Goal: Transaction & Acquisition: Purchase product/service

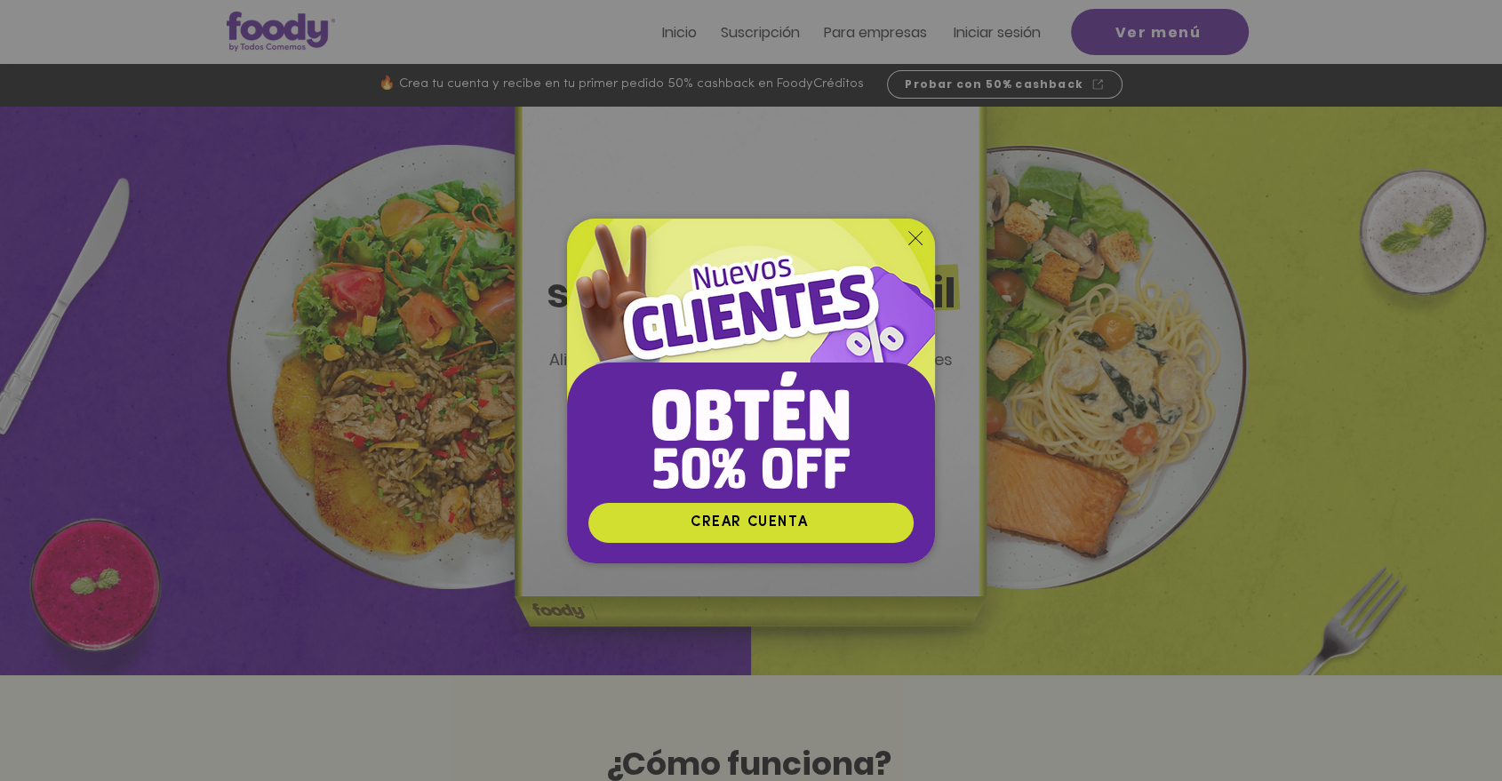
click at [915, 235] on icon "Volver al sitio" at bounding box center [915, 238] width 14 height 14
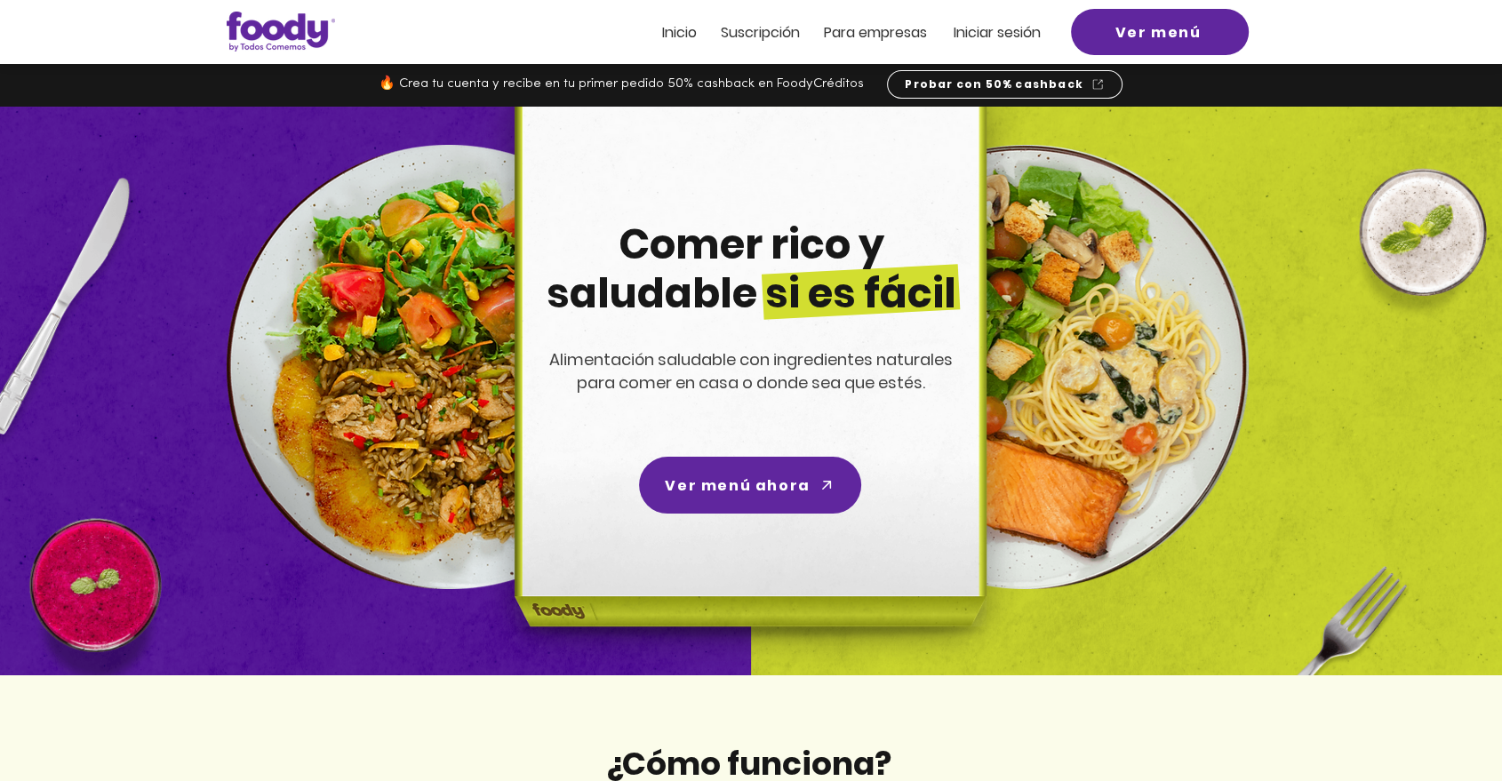
click at [1011, 38] on span "Iniciar sesión" at bounding box center [996, 32] width 87 height 20
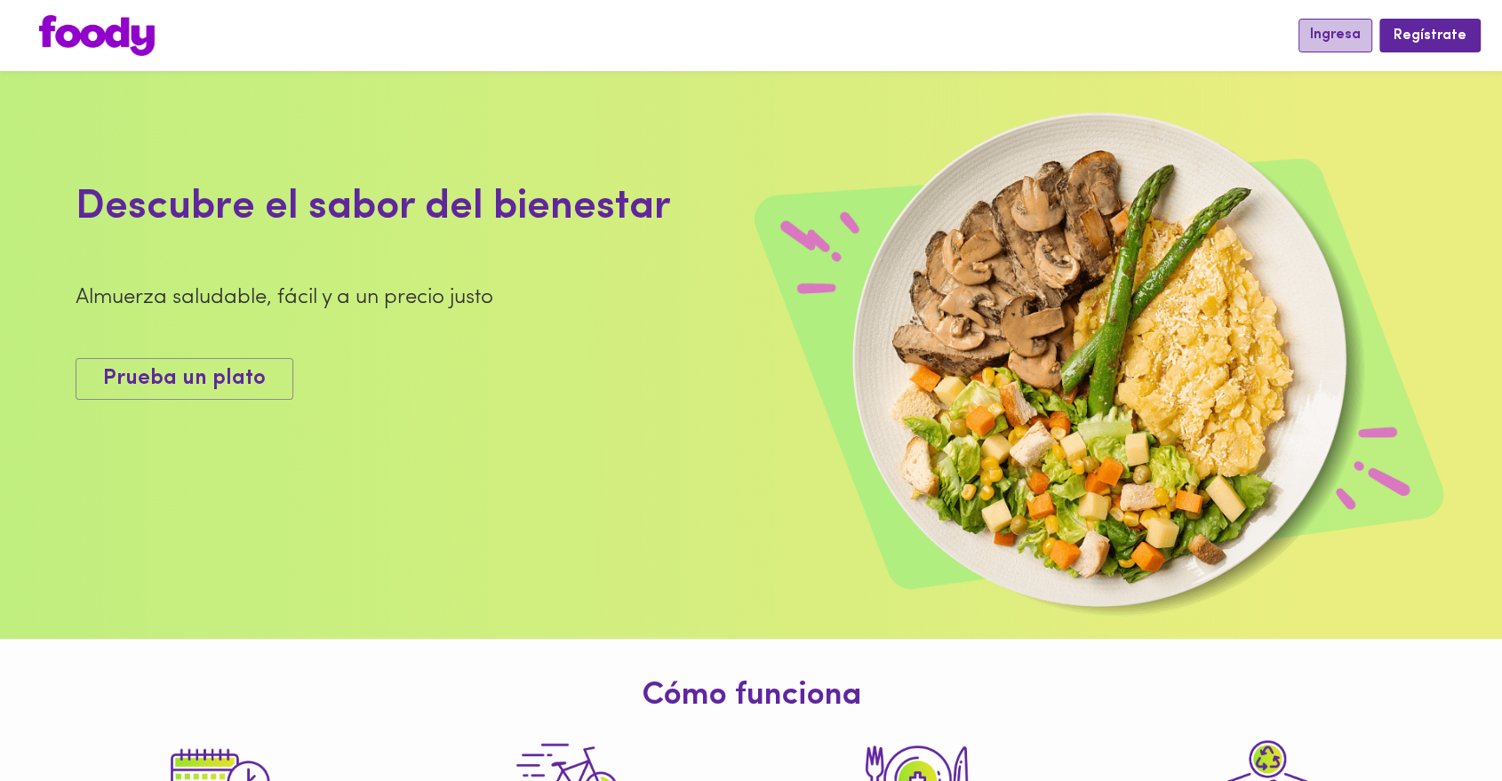
click at [1316, 28] on span "Ingresa" at bounding box center [1335, 35] width 51 height 17
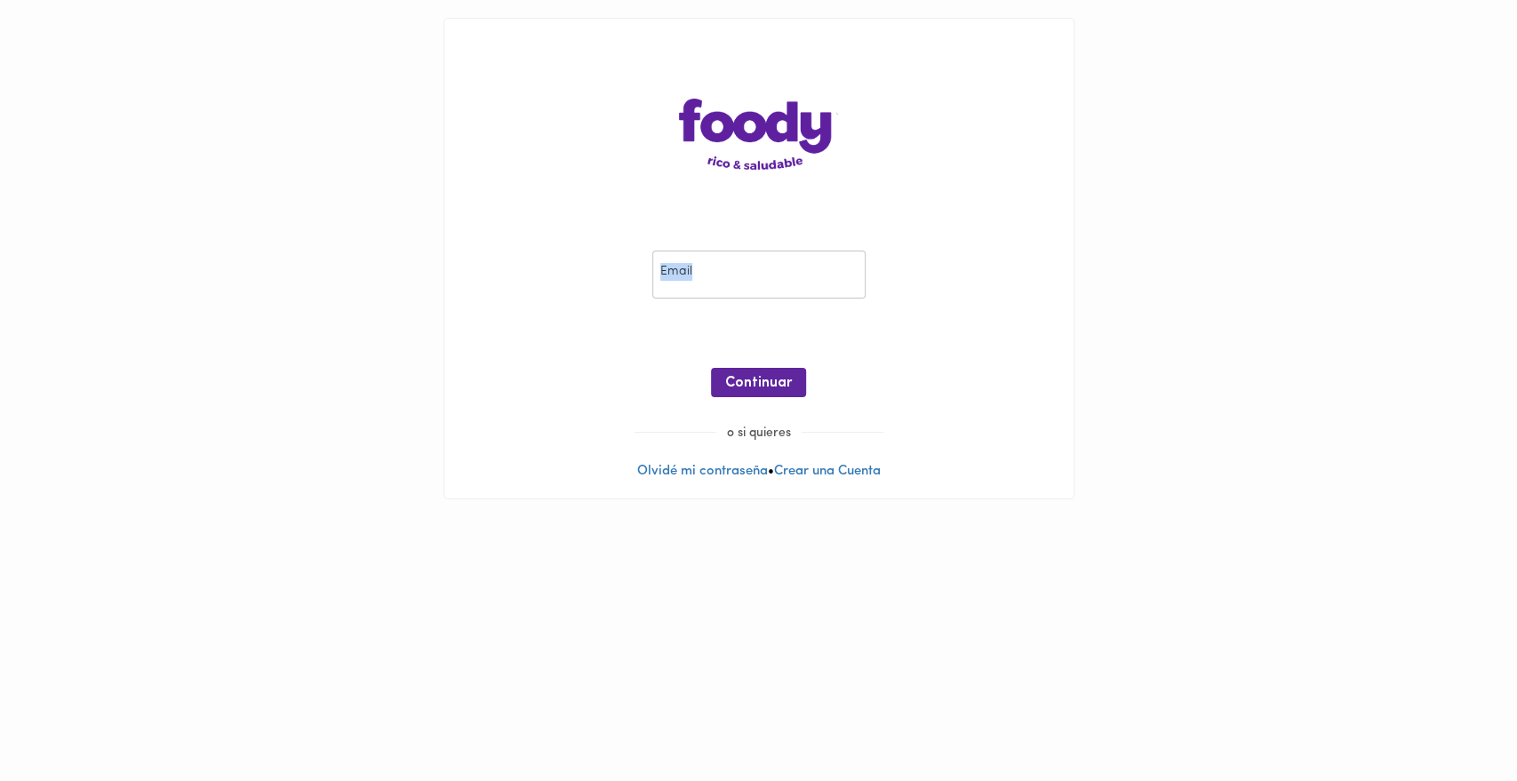
drag, startPoint x: 732, startPoint y: 243, endPoint x: 701, endPoint y: 294, distance: 60.2
click at [701, 294] on div "Email Email ¡Oops! Recuperar Clave Continuar" at bounding box center [759, 328] width 594 height 192
click at [701, 294] on input "email" at bounding box center [758, 275] width 213 height 49
type input "[EMAIL_ADDRESS][DOMAIN_NAME]"
click at [761, 381] on span "Continuar" at bounding box center [758, 383] width 67 height 17
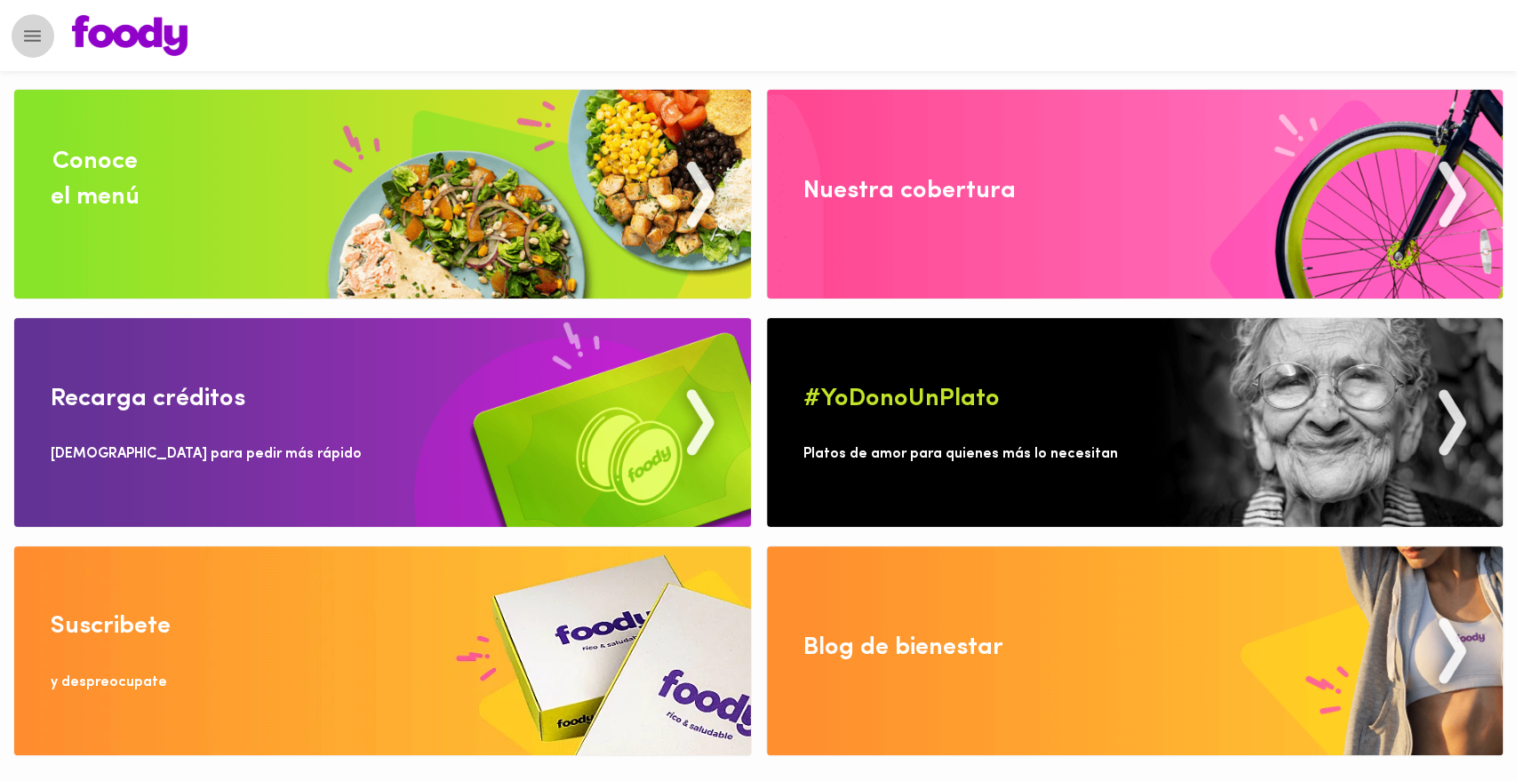
click at [20, 35] on button "Menu" at bounding box center [33, 36] width 44 height 44
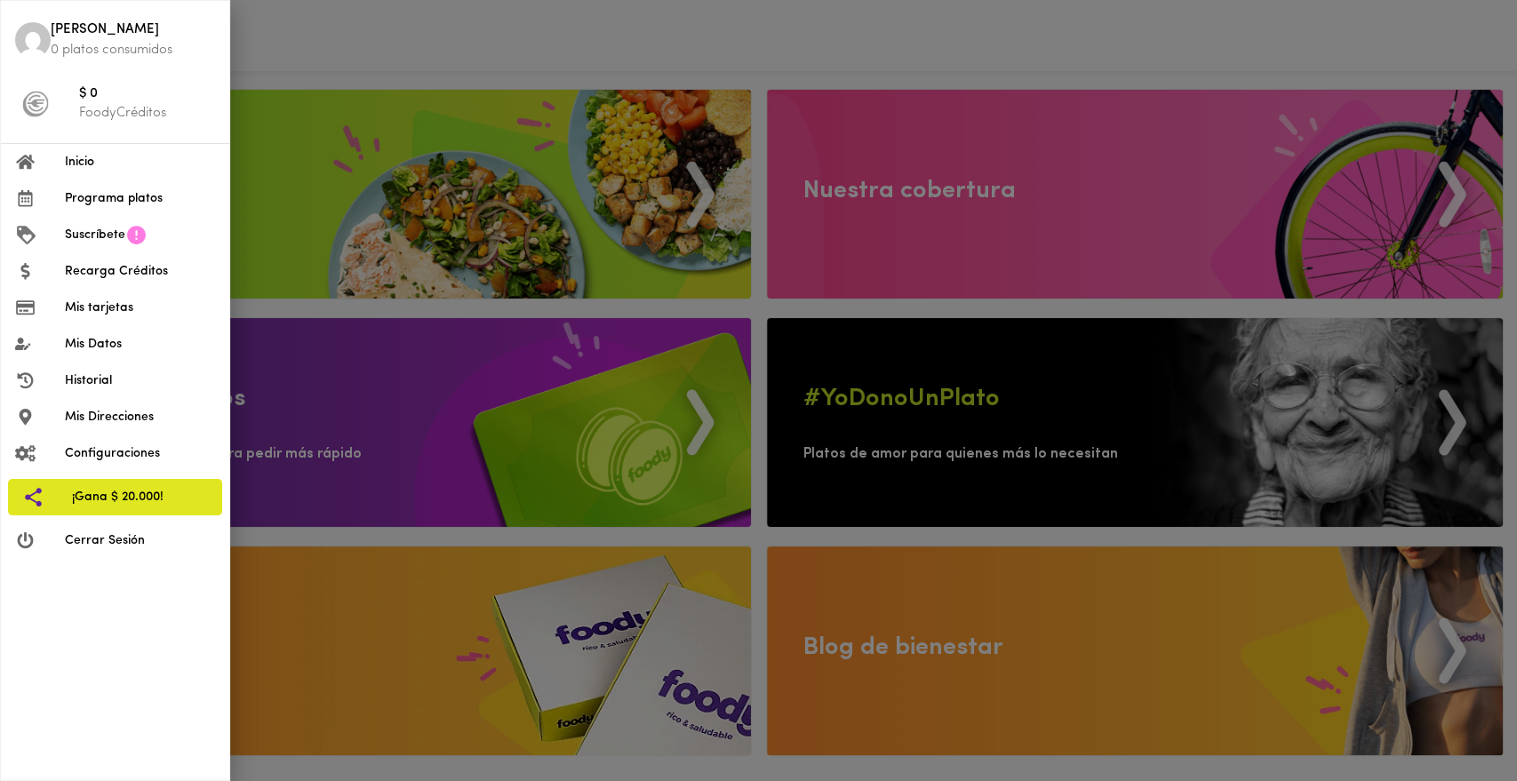
click at [382, 36] on div at bounding box center [758, 390] width 1517 height 781
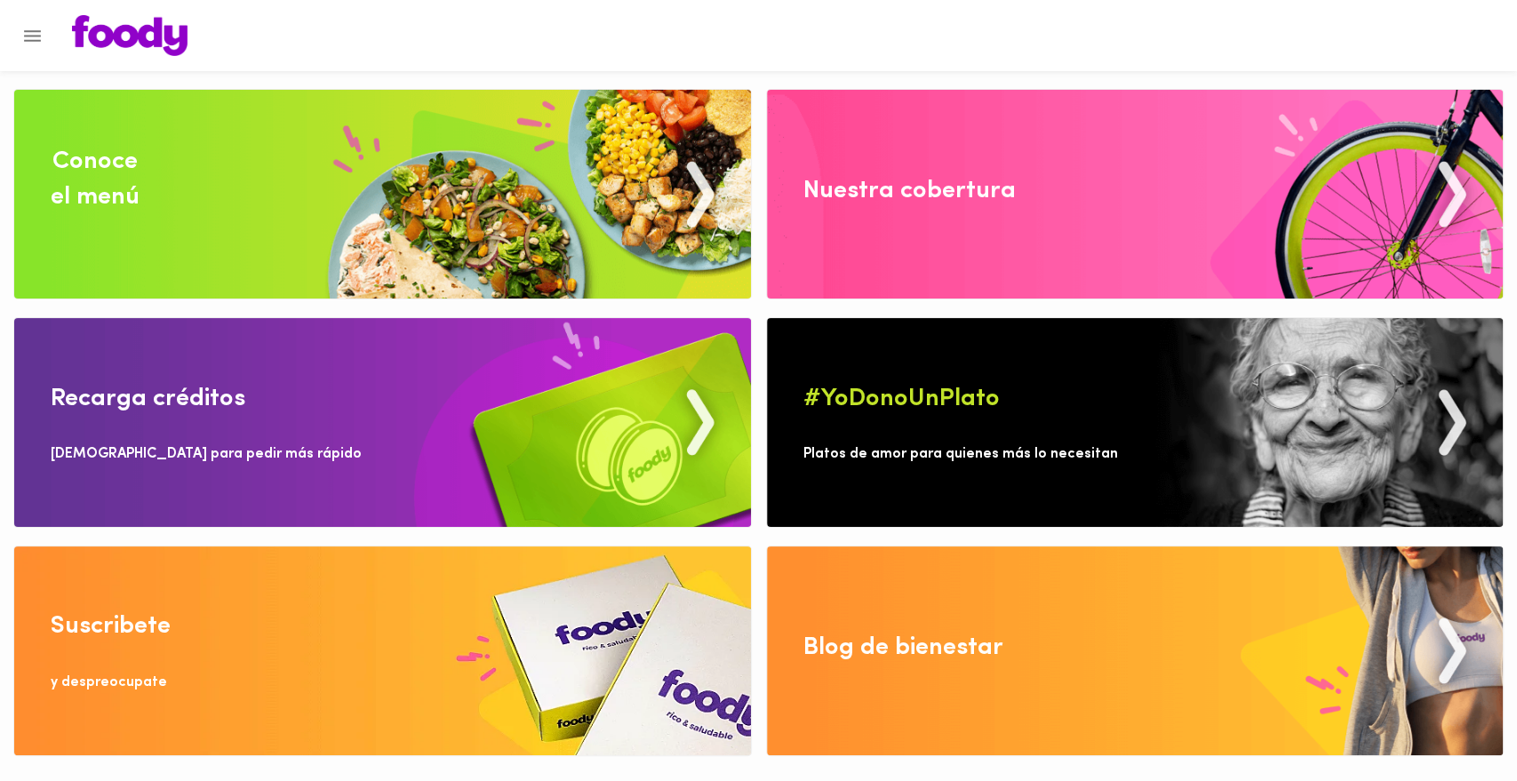
click at [147, 208] on img at bounding box center [382, 194] width 737 height 209
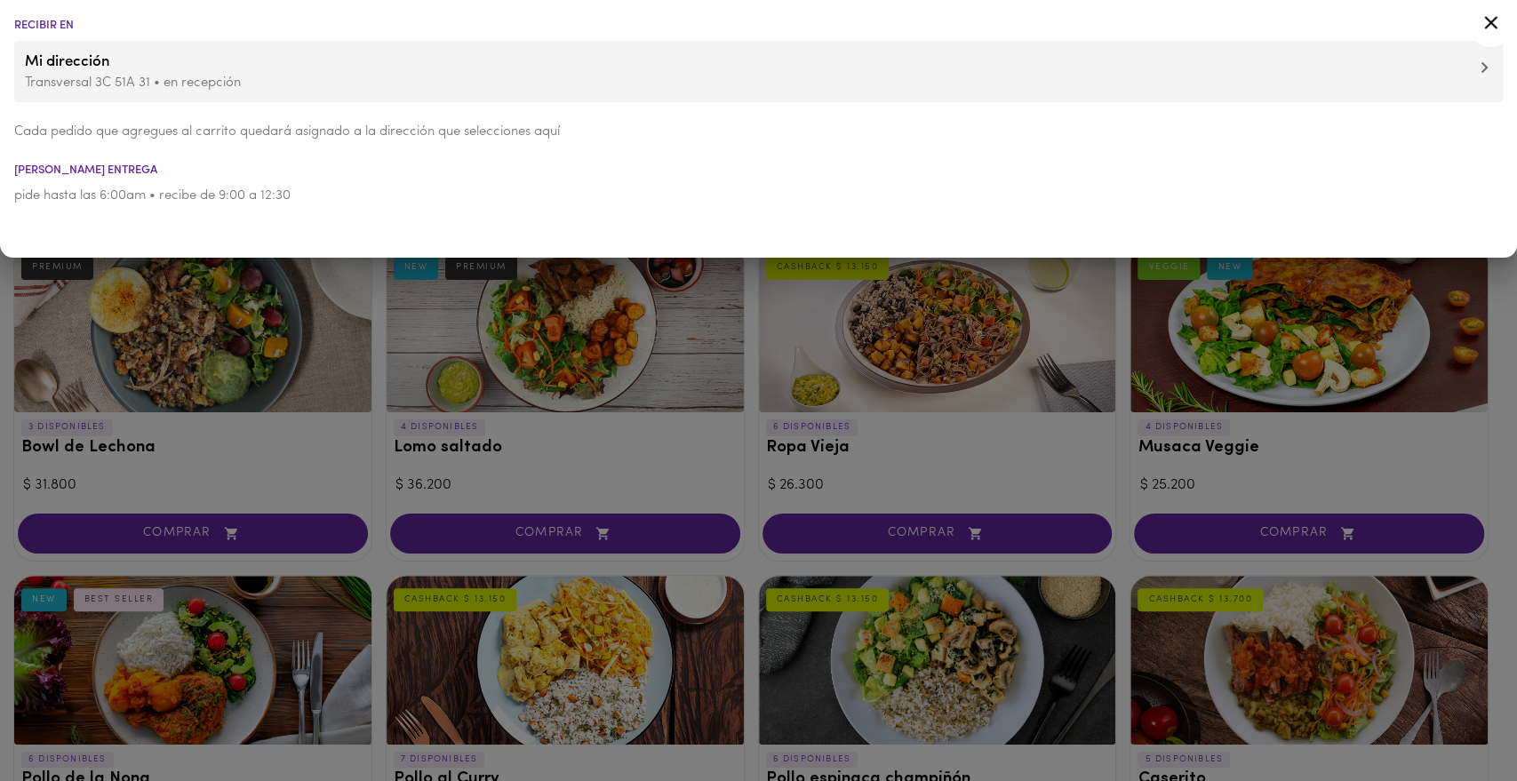
click at [273, 78] on p "Transversal 3C 51A 31 • en recepción" at bounding box center [758, 83] width 1467 height 19
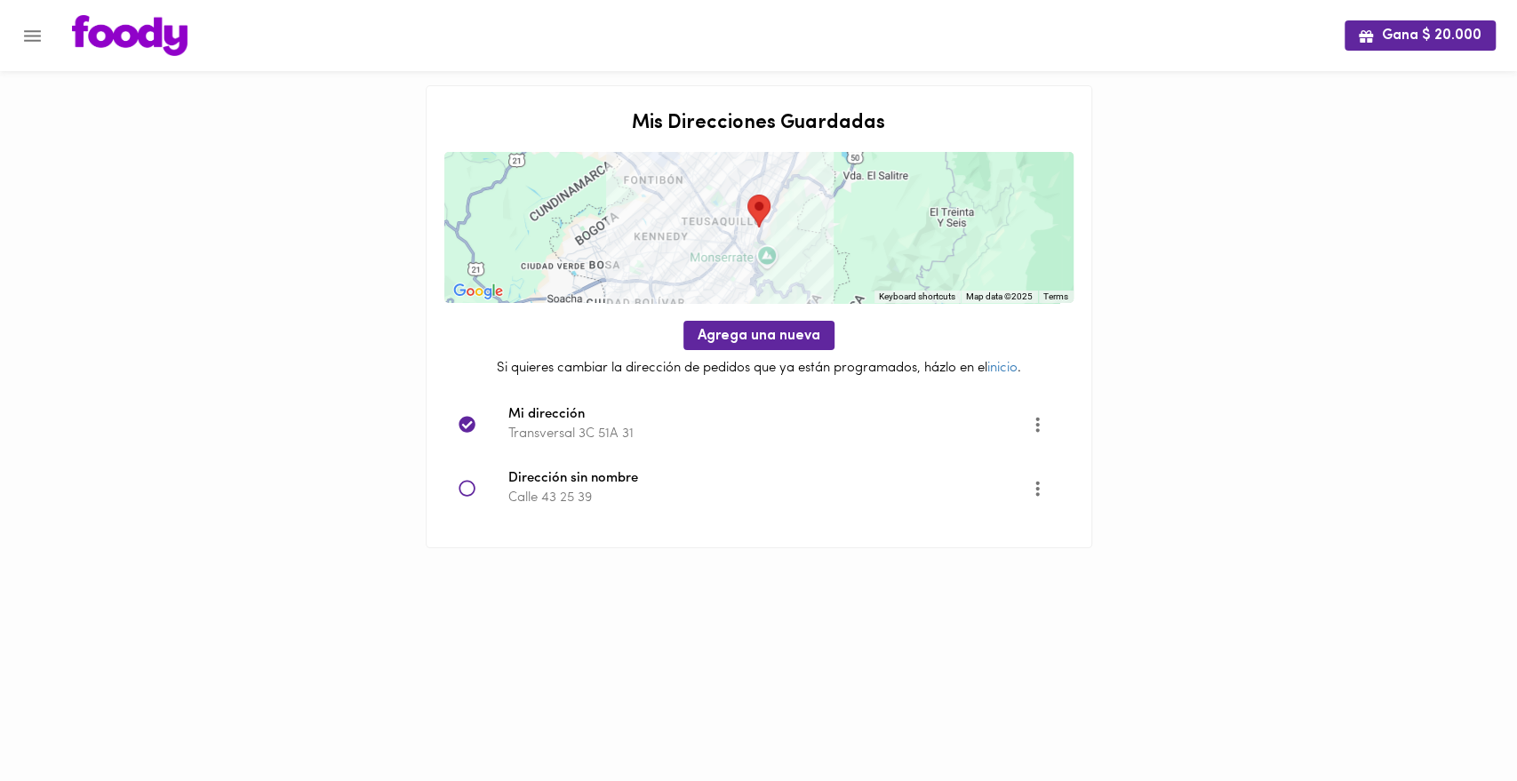
click at [473, 491] on icon at bounding box center [466, 488] width 17 height 17
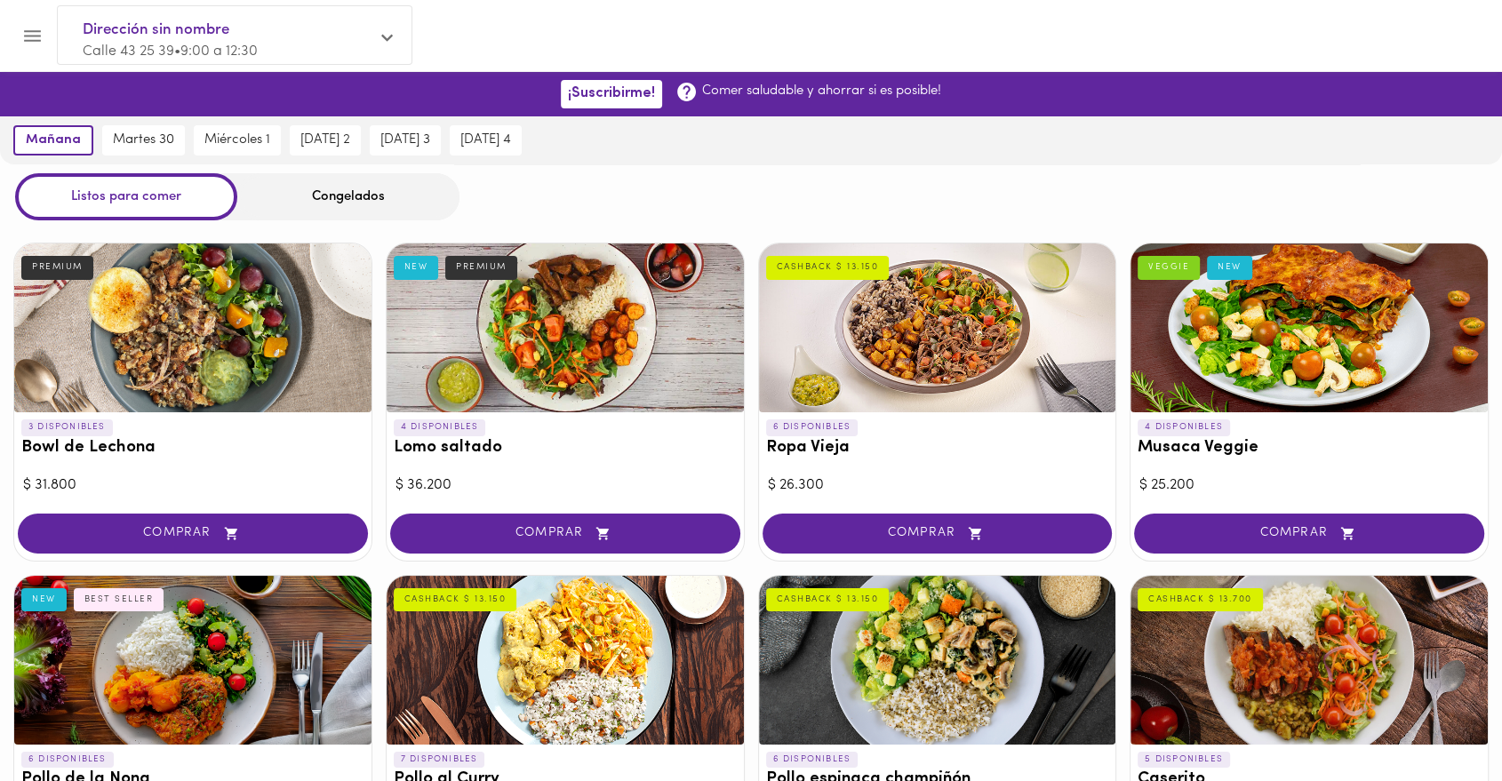
click at [467, 488] on div "$ 36.200" at bounding box center [564, 485] width 339 height 20
click at [312, 202] on div "Congelados" at bounding box center [348, 196] width 222 height 47
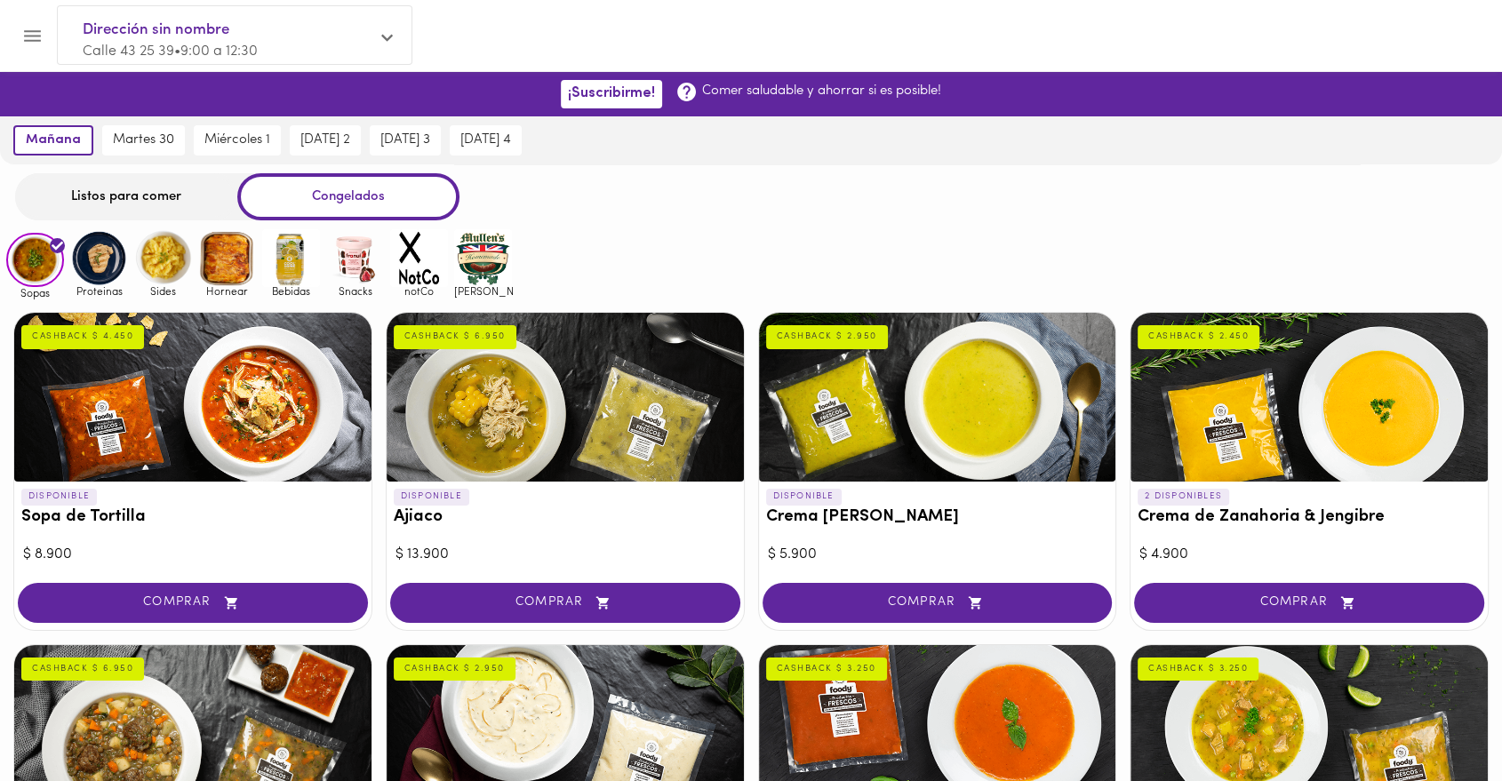
click at [327, 200] on div "Congelados" at bounding box center [348, 196] width 222 height 47
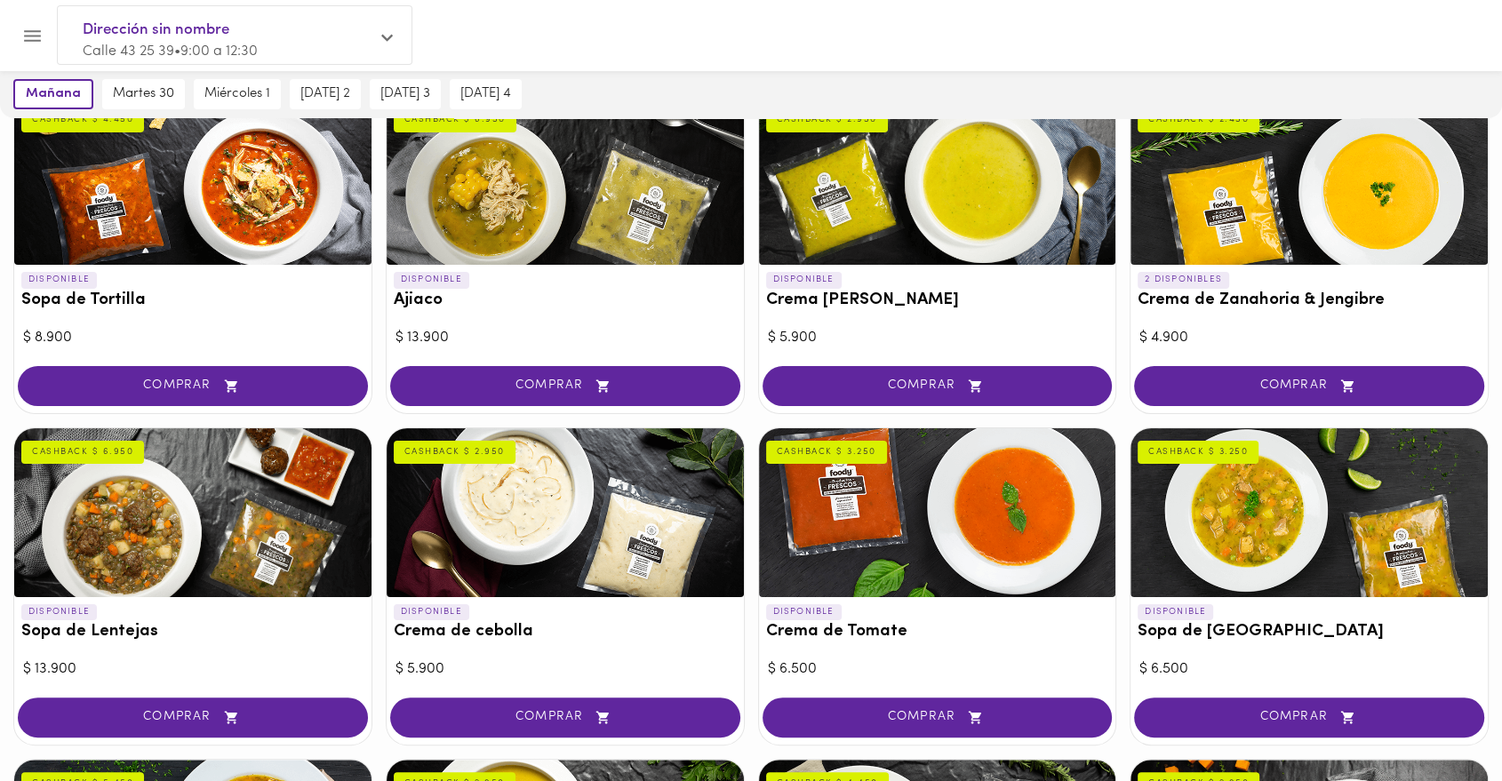
scroll to position [208, 0]
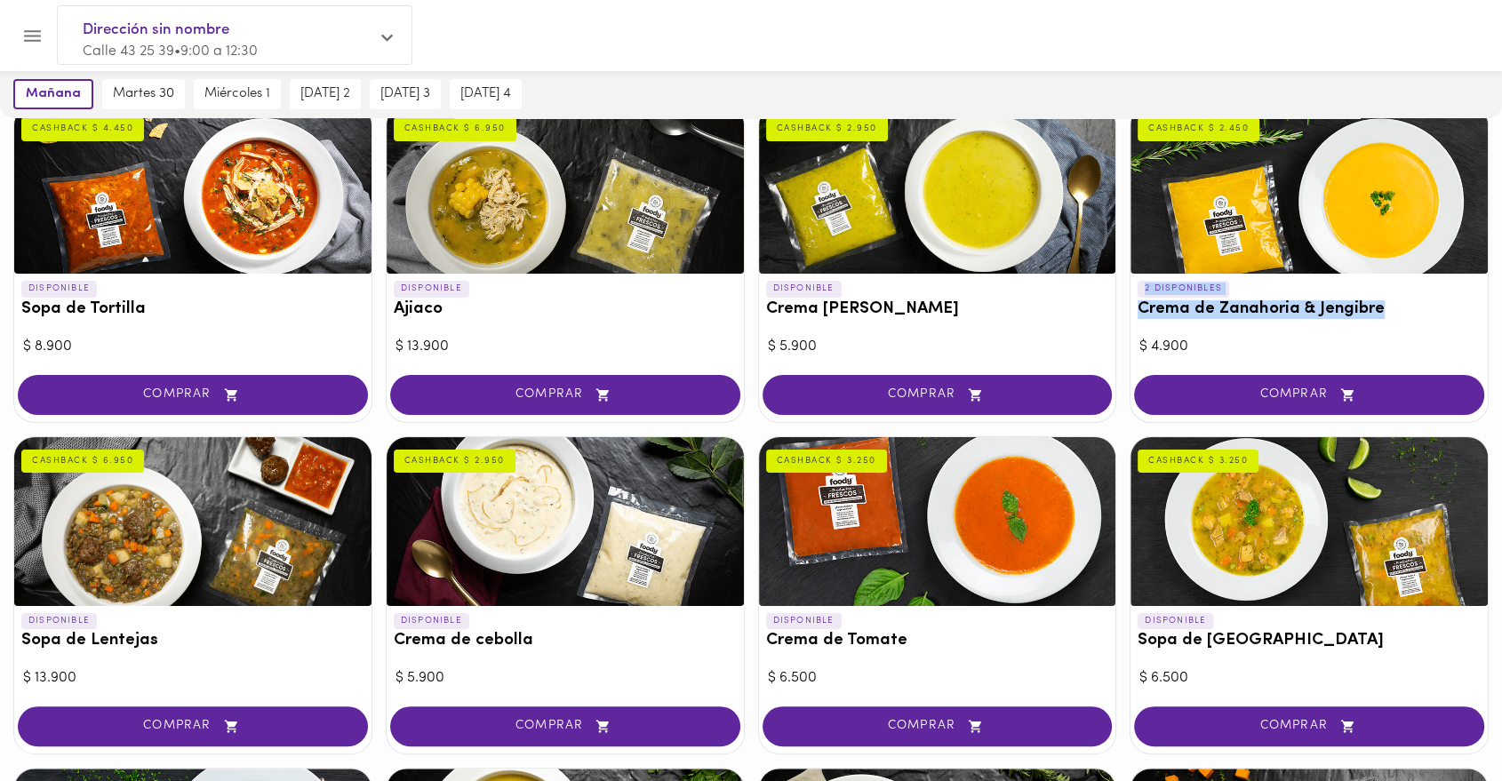
drag, startPoint x: 1493, startPoint y: 307, endPoint x: 1493, endPoint y: 221, distance: 85.3
click at [1493, 221] on div "DISPONIBLE Sopa de Tortilla CASHBACK $ 4.450 $ 8.900 COMPRAR DISPONIBLE Ajiaco …" at bounding box center [751, 760] width 1502 height 1339
drag, startPoint x: 1499, startPoint y: 223, endPoint x: 1503, endPoint y: 195, distance: 27.9
click at [1502, 195] on html "¡Suscribirme! Comer saludable y ahorrar si es posible! [DATE] [DATE] 30 [DATE] …" at bounding box center [751, 655] width 1502 height 1727
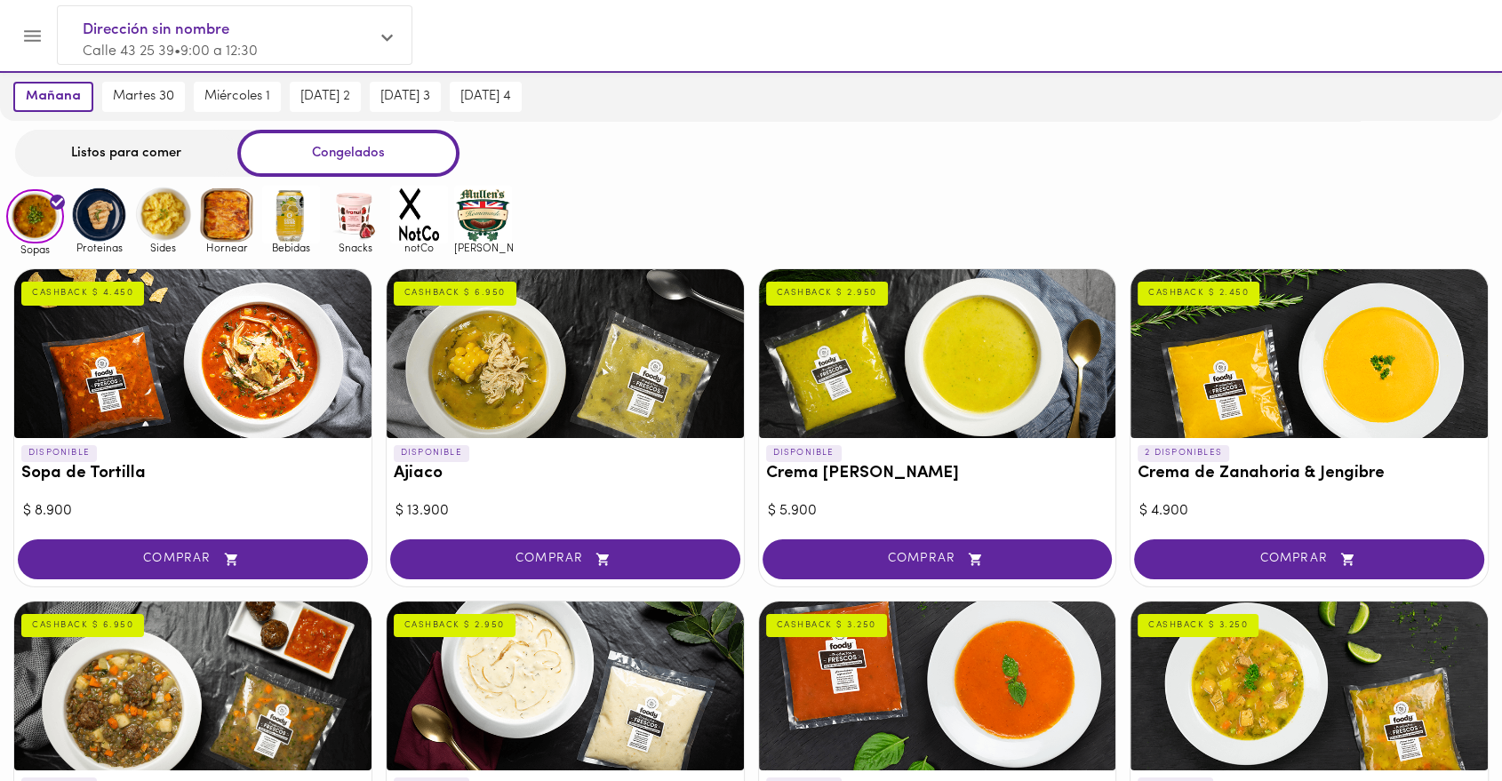
scroll to position [42, 0]
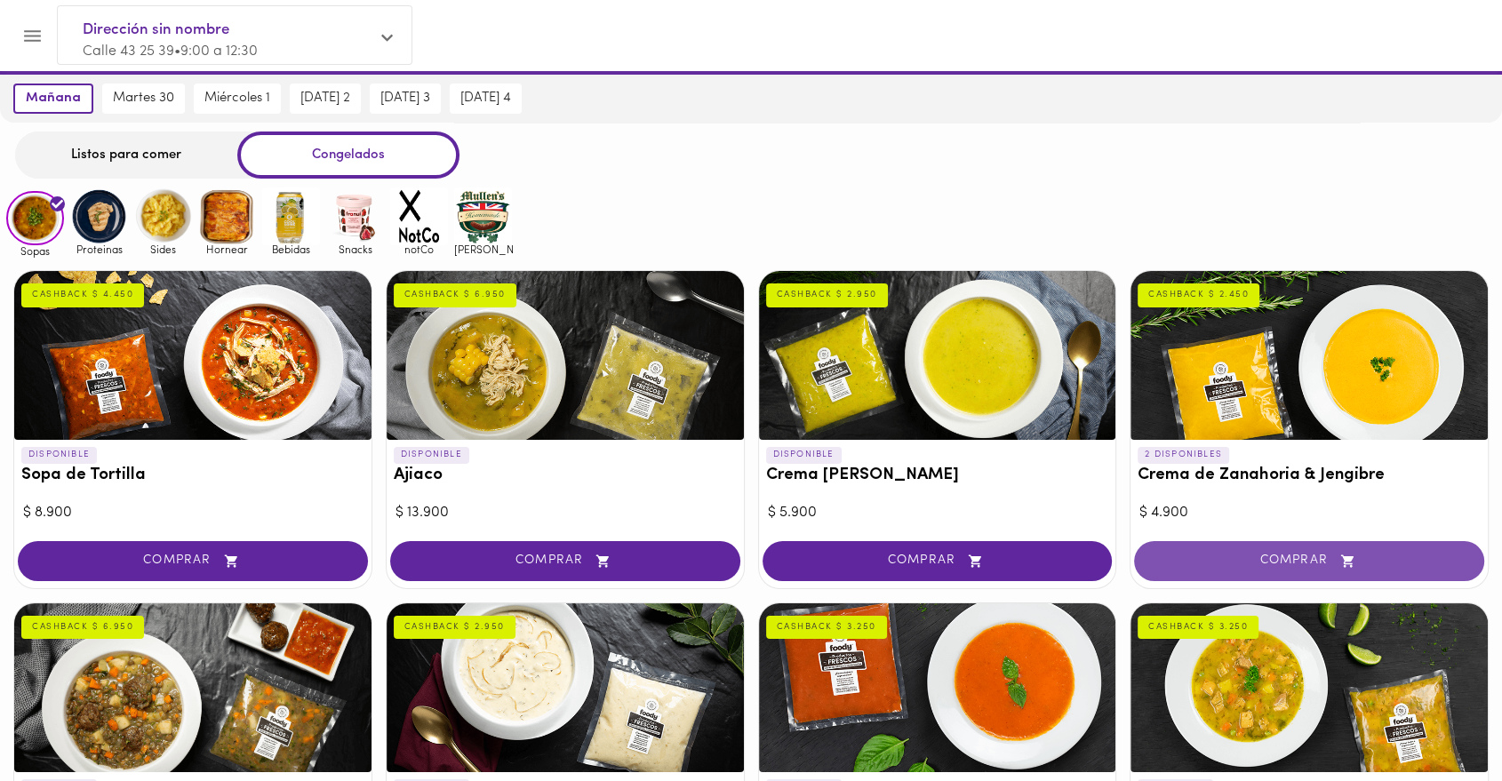
click at [1298, 555] on span "COMPRAR" at bounding box center [1309, 561] width 306 height 15
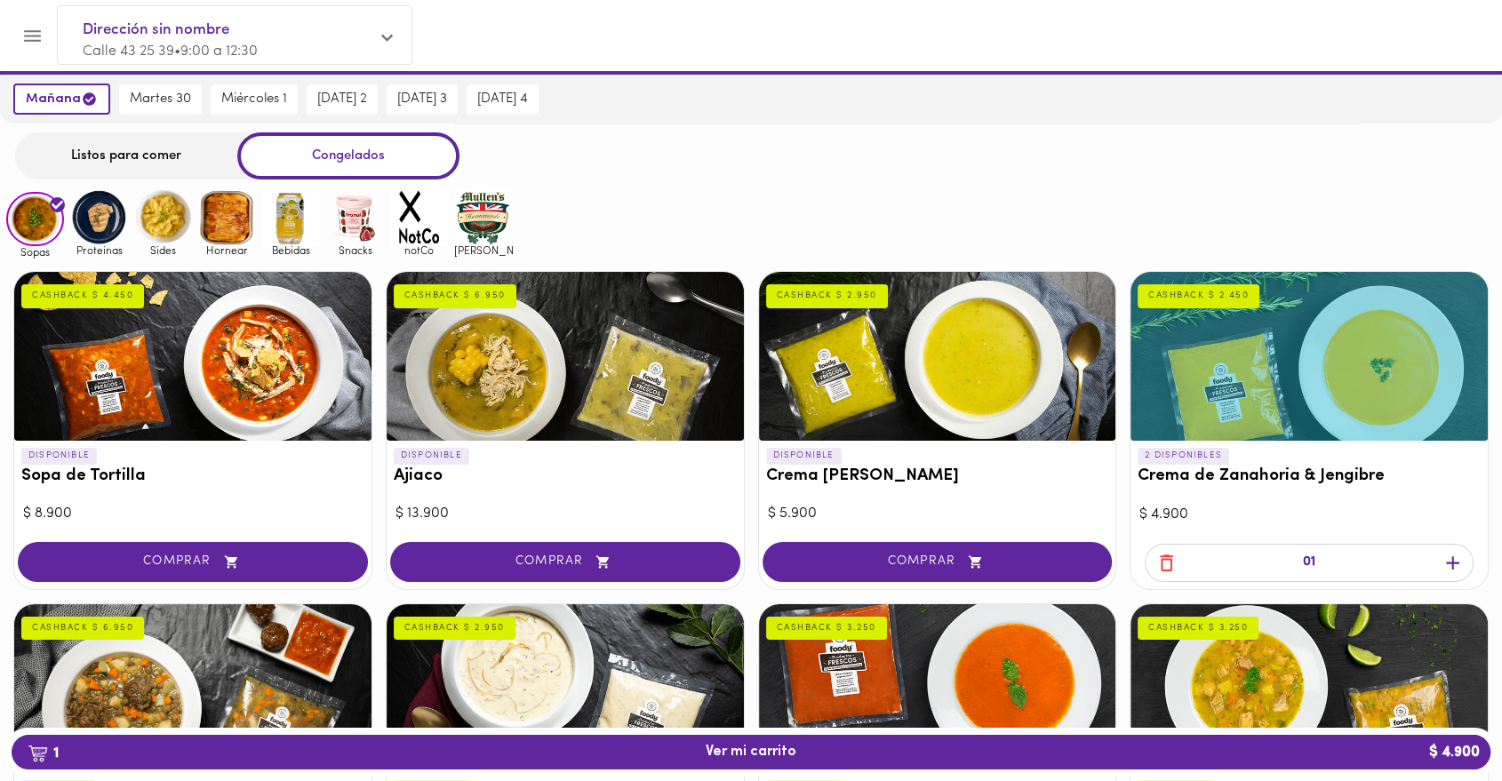
scroll to position [43, 0]
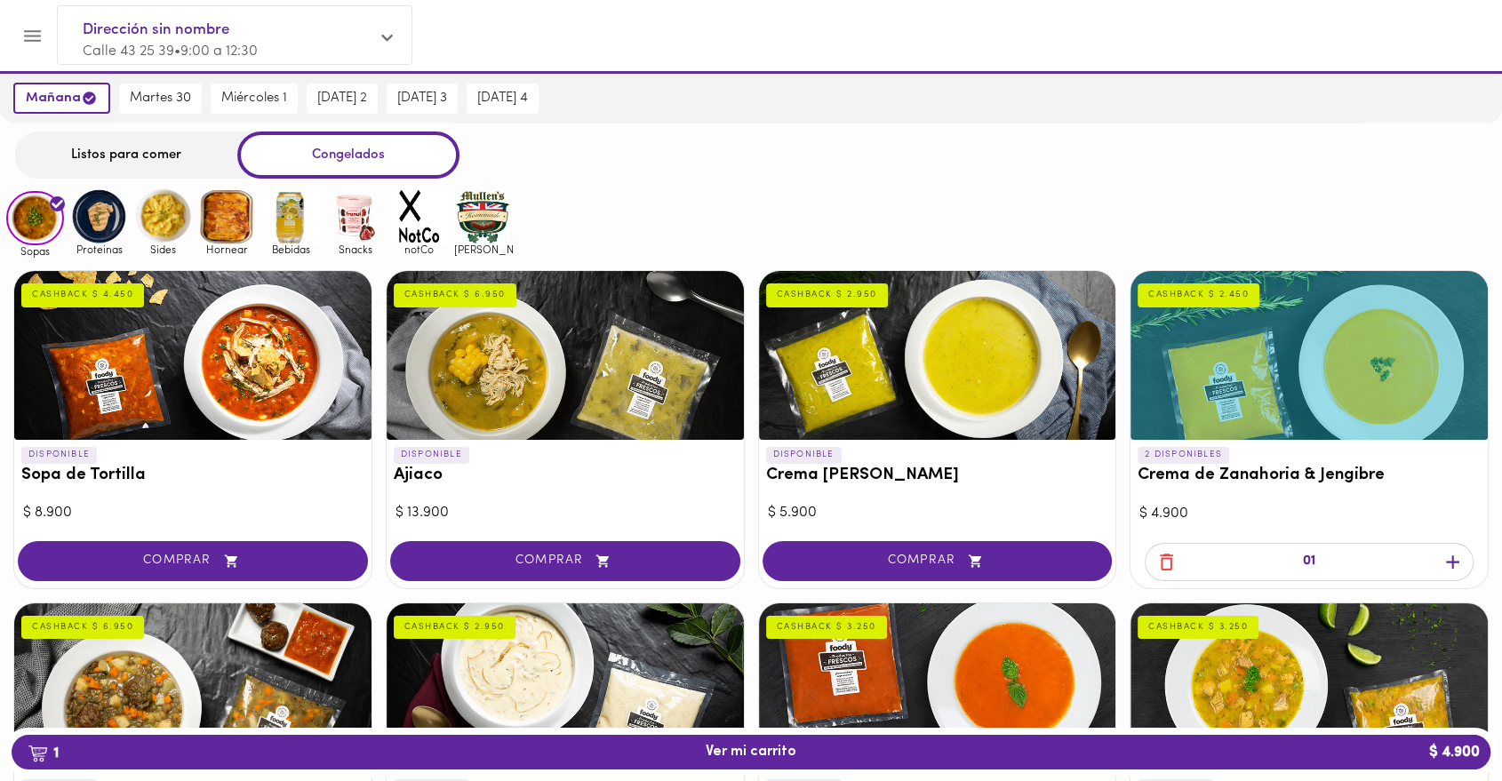
click at [1446, 560] on icon "button" at bounding box center [1452, 561] width 13 height 13
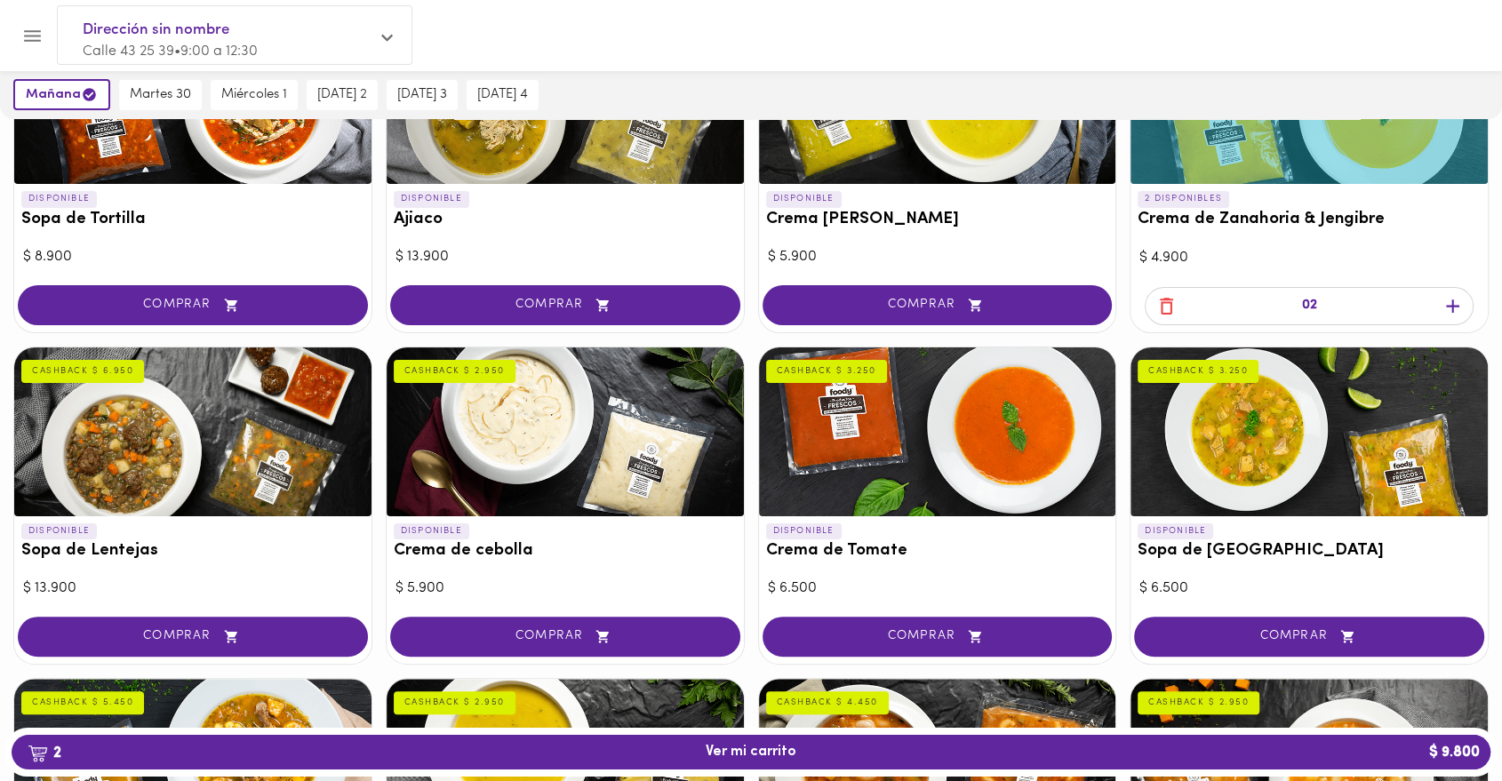
scroll to position [296, 0]
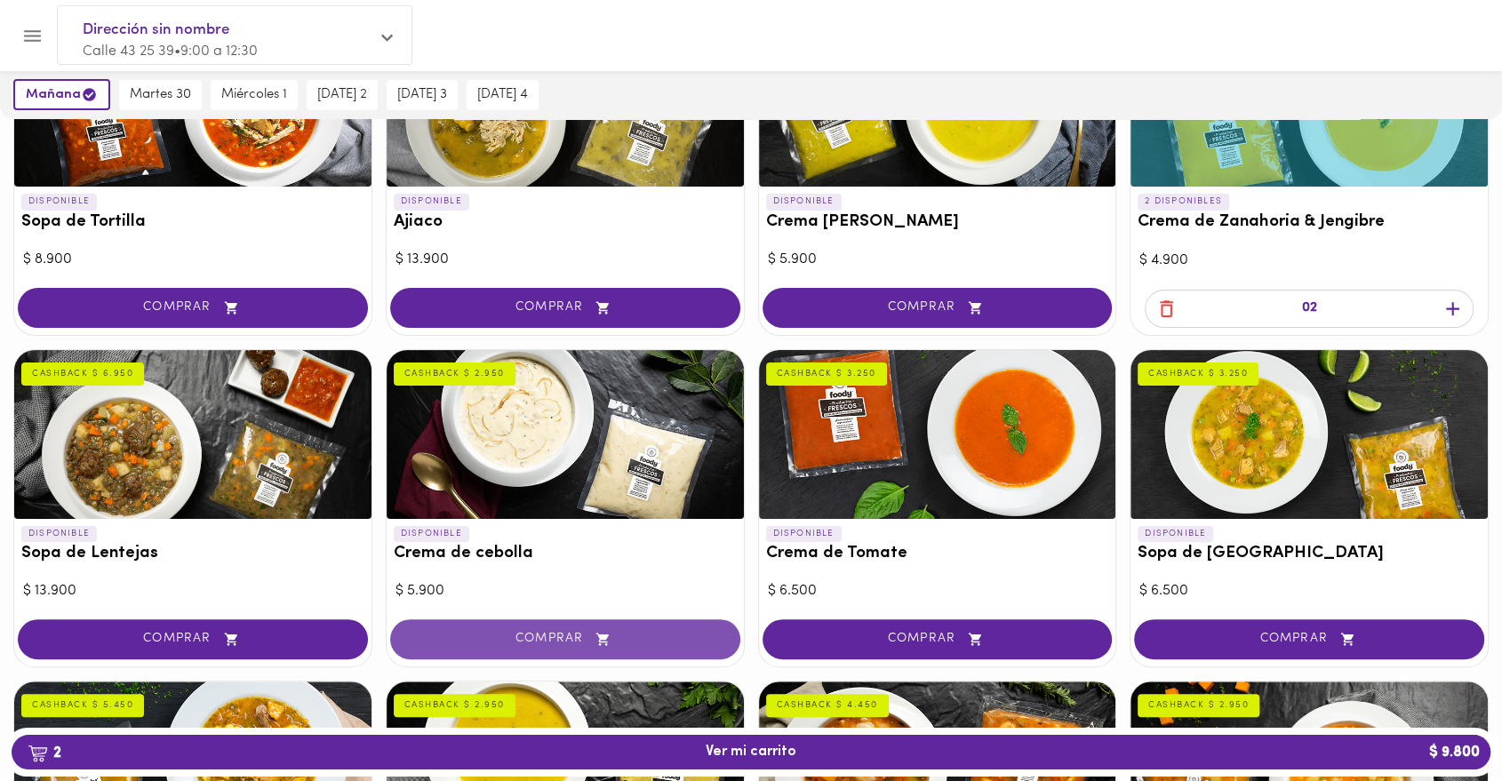
click at [625, 628] on button "COMPRAR" at bounding box center [565, 639] width 350 height 40
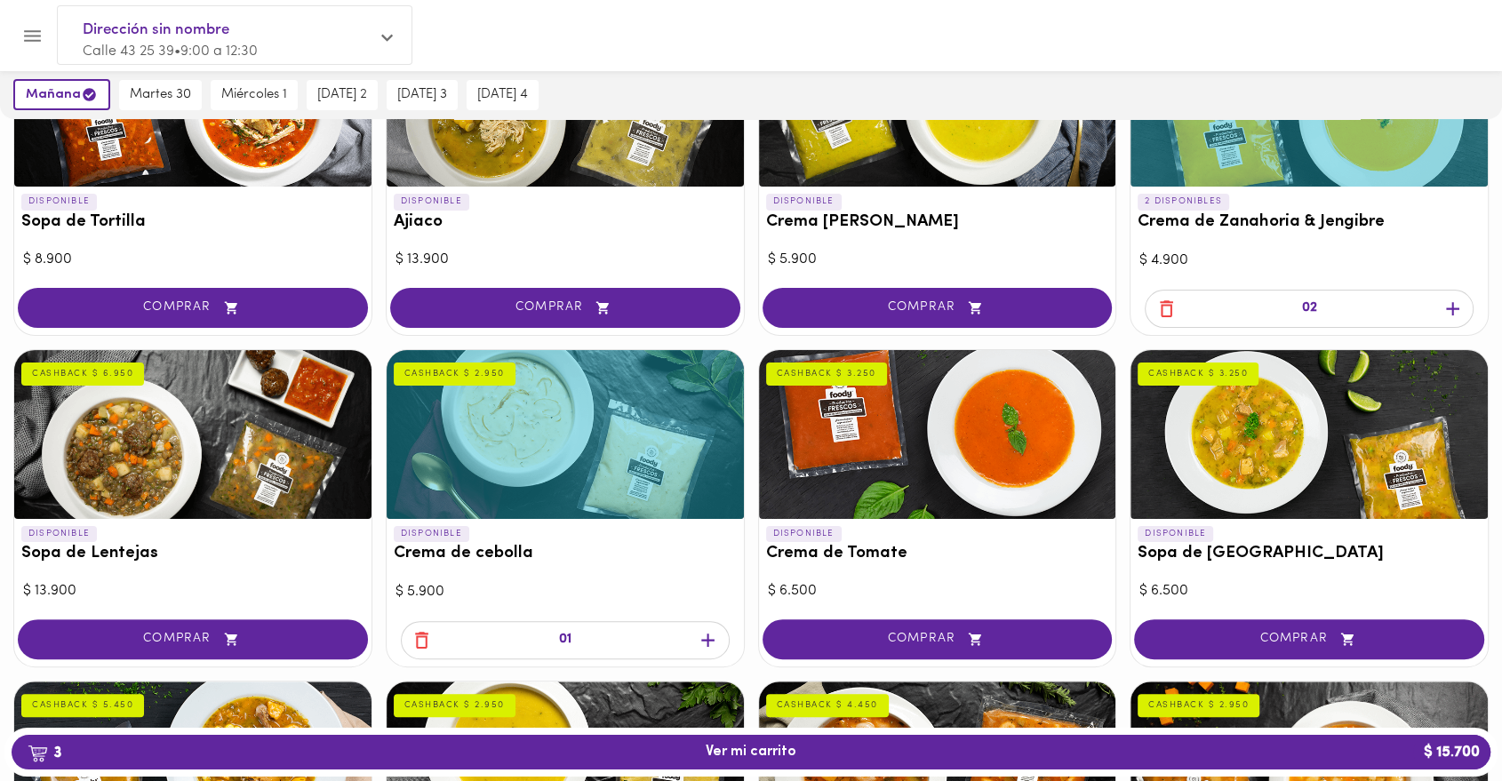
click at [705, 634] on icon "button" at bounding box center [708, 640] width 22 height 22
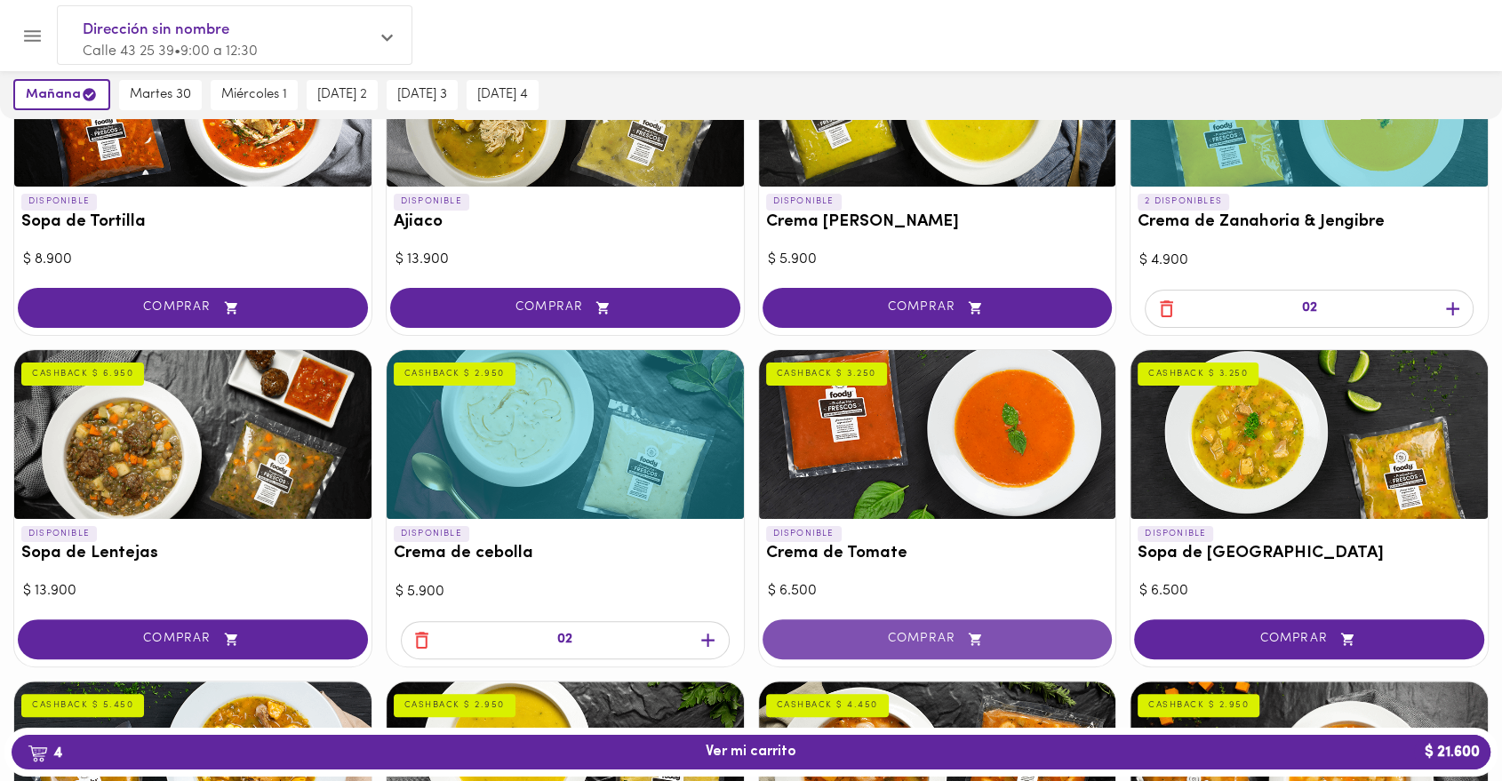
click at [1026, 638] on span "COMPRAR" at bounding box center [938, 639] width 306 height 15
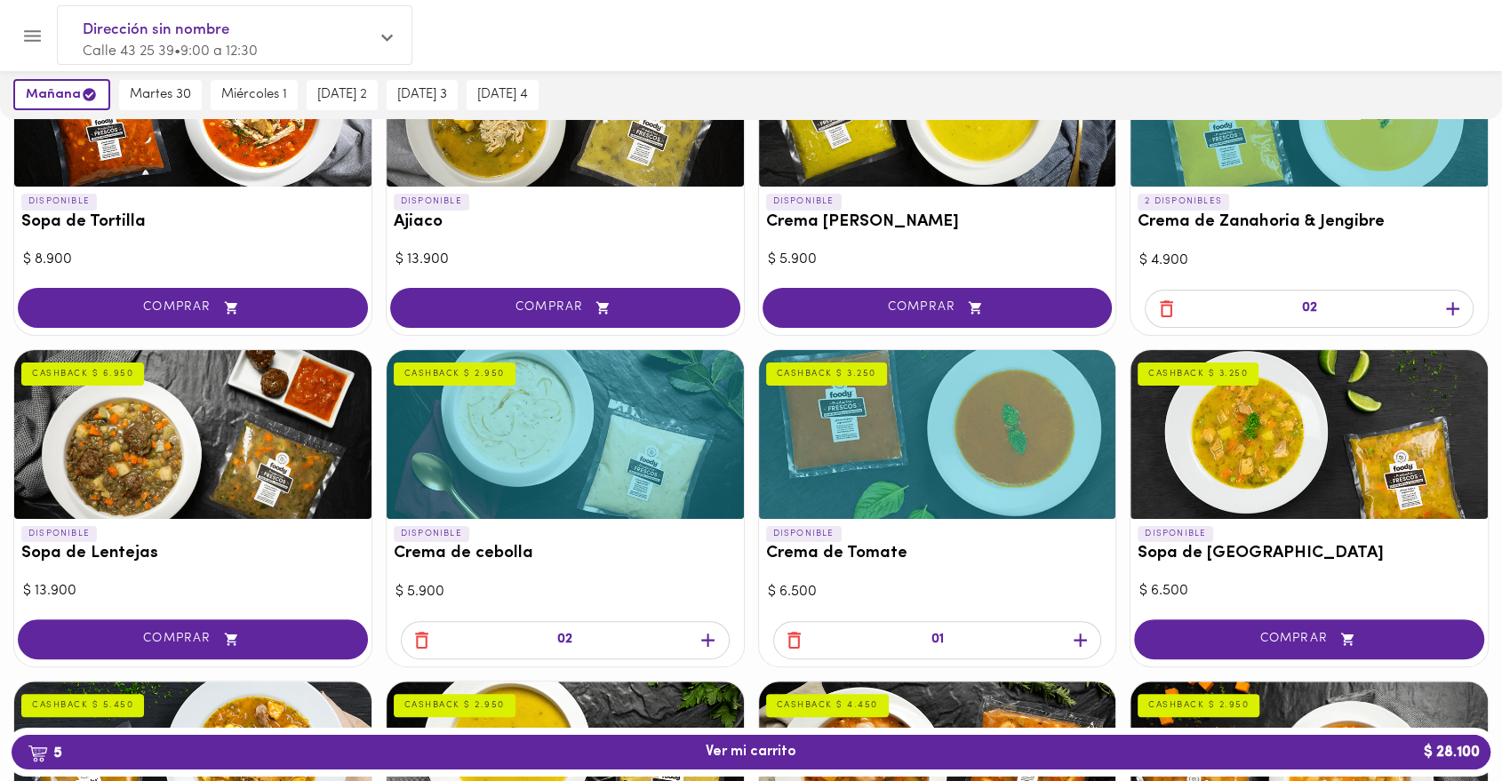
click at [1080, 638] on icon "button" at bounding box center [1079, 640] width 13 height 13
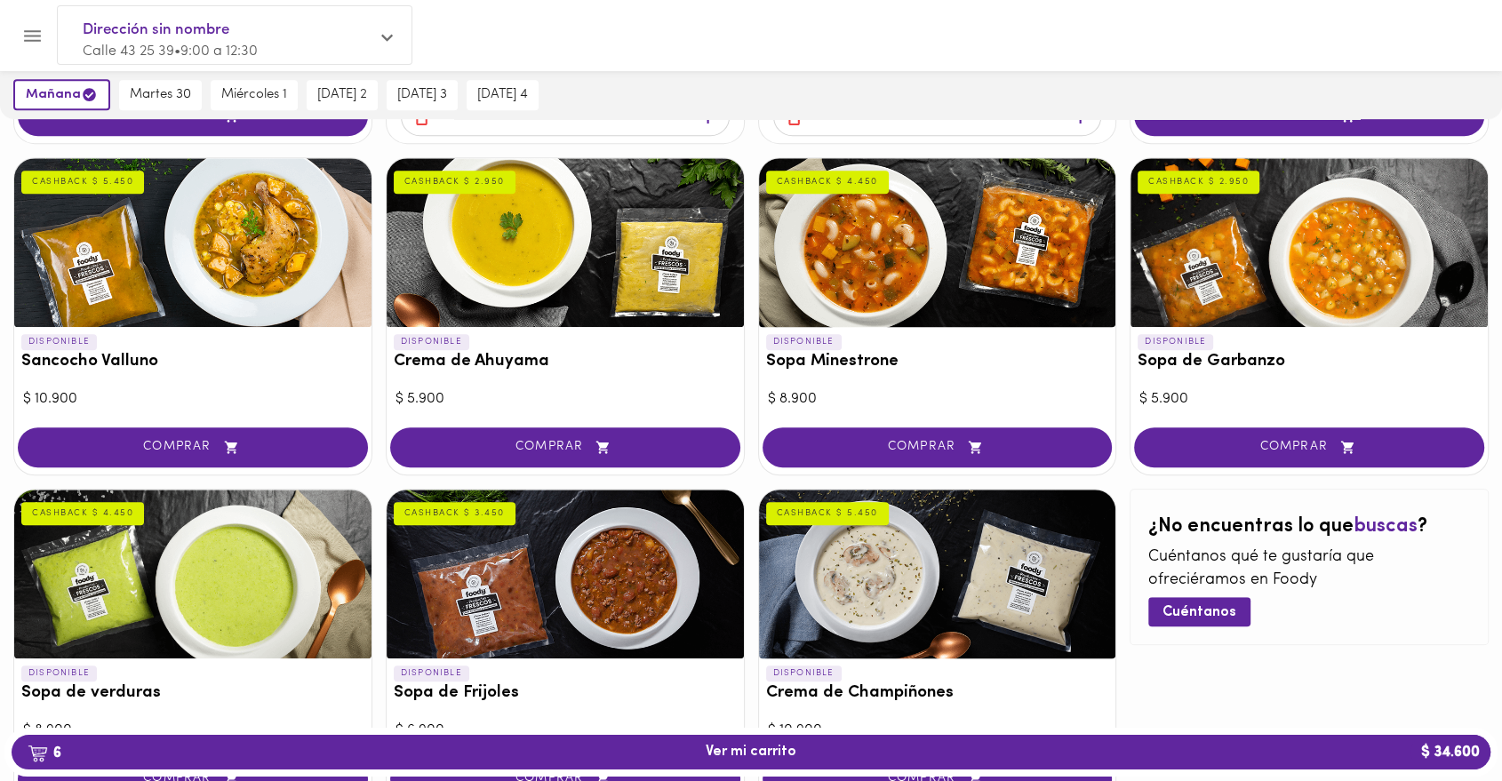
scroll to position [888, 0]
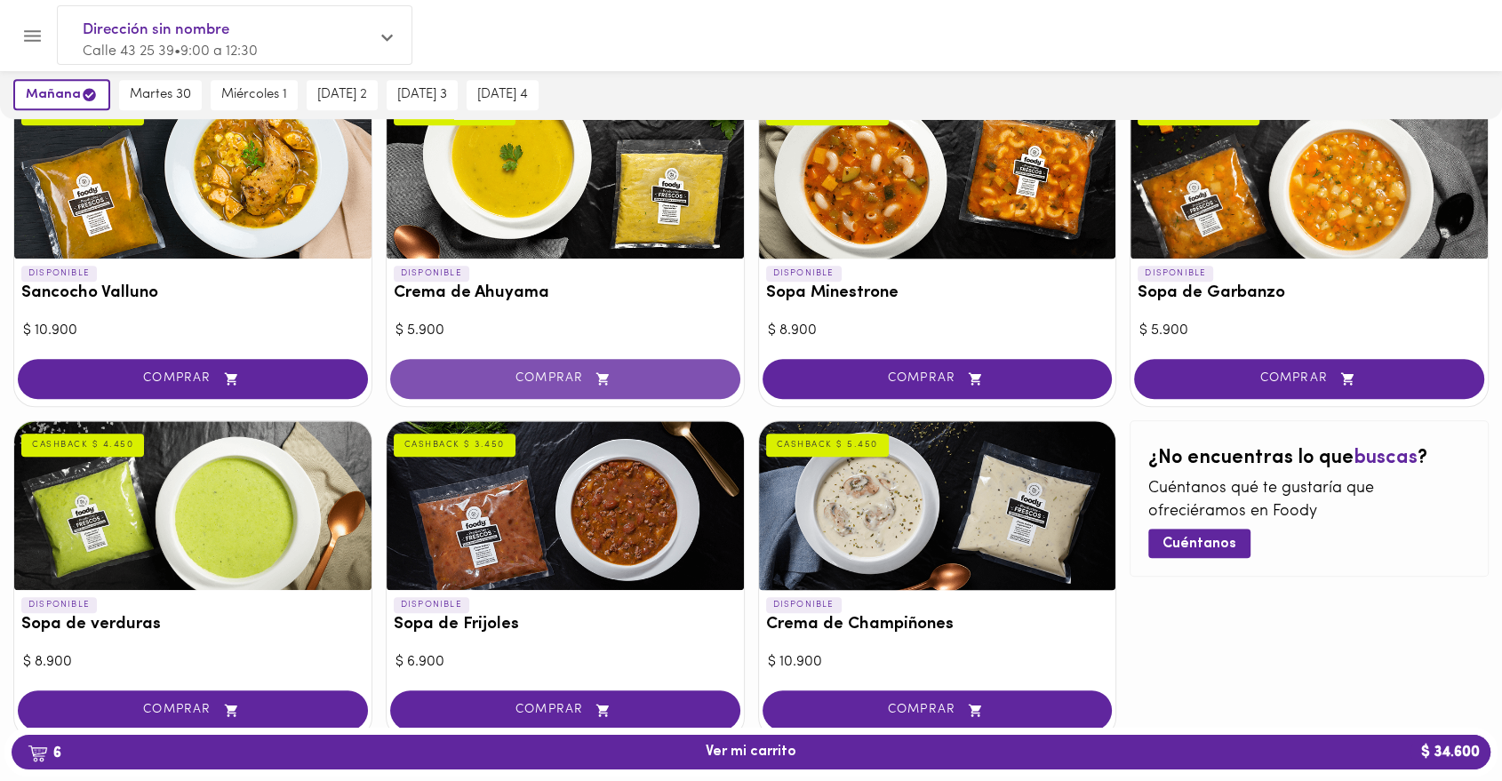
click at [682, 371] on span "COMPRAR" at bounding box center [565, 378] width 306 height 15
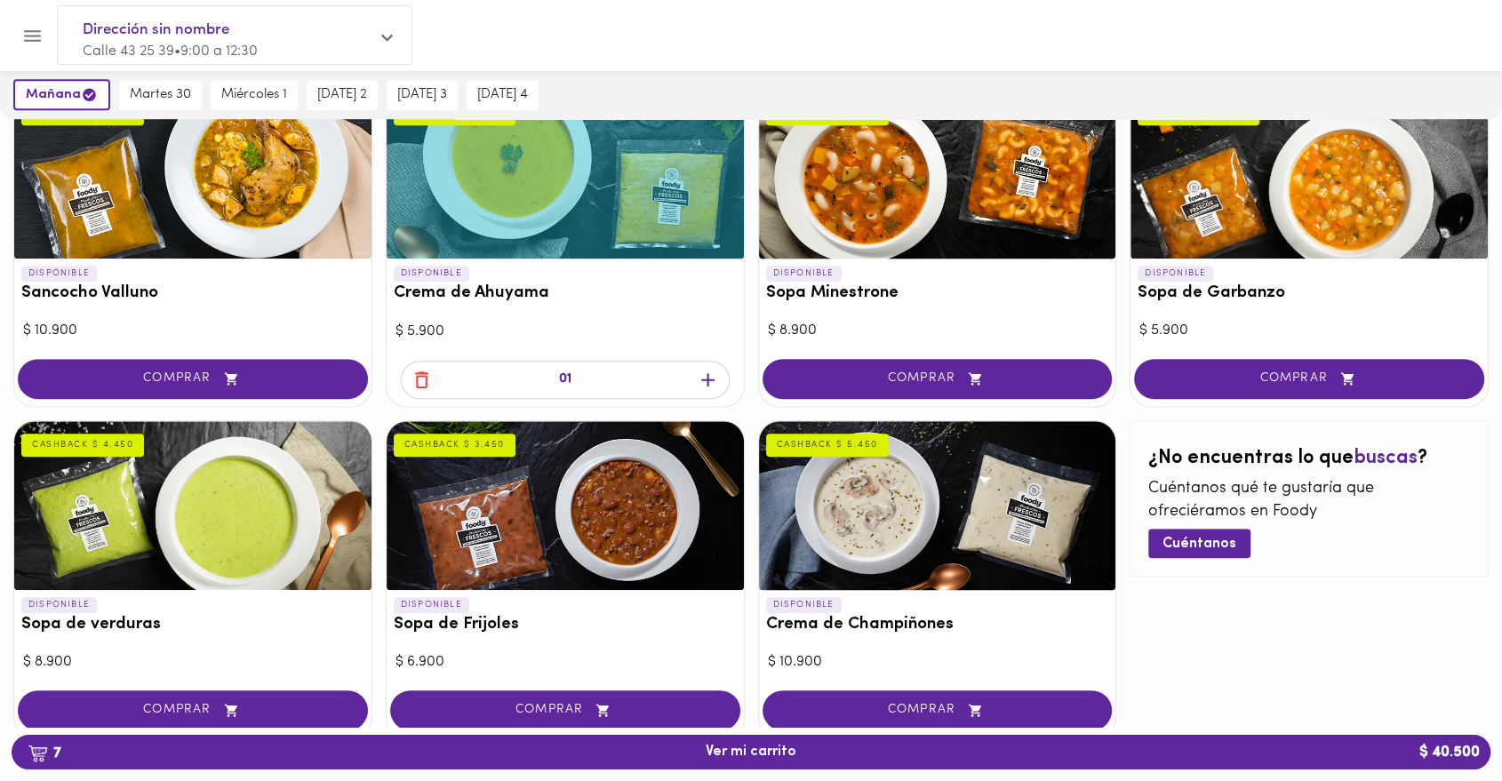
click at [711, 369] on icon "button" at bounding box center [708, 380] width 22 height 22
click at [291, 716] on button "COMPRAR" at bounding box center [193, 710] width 350 height 40
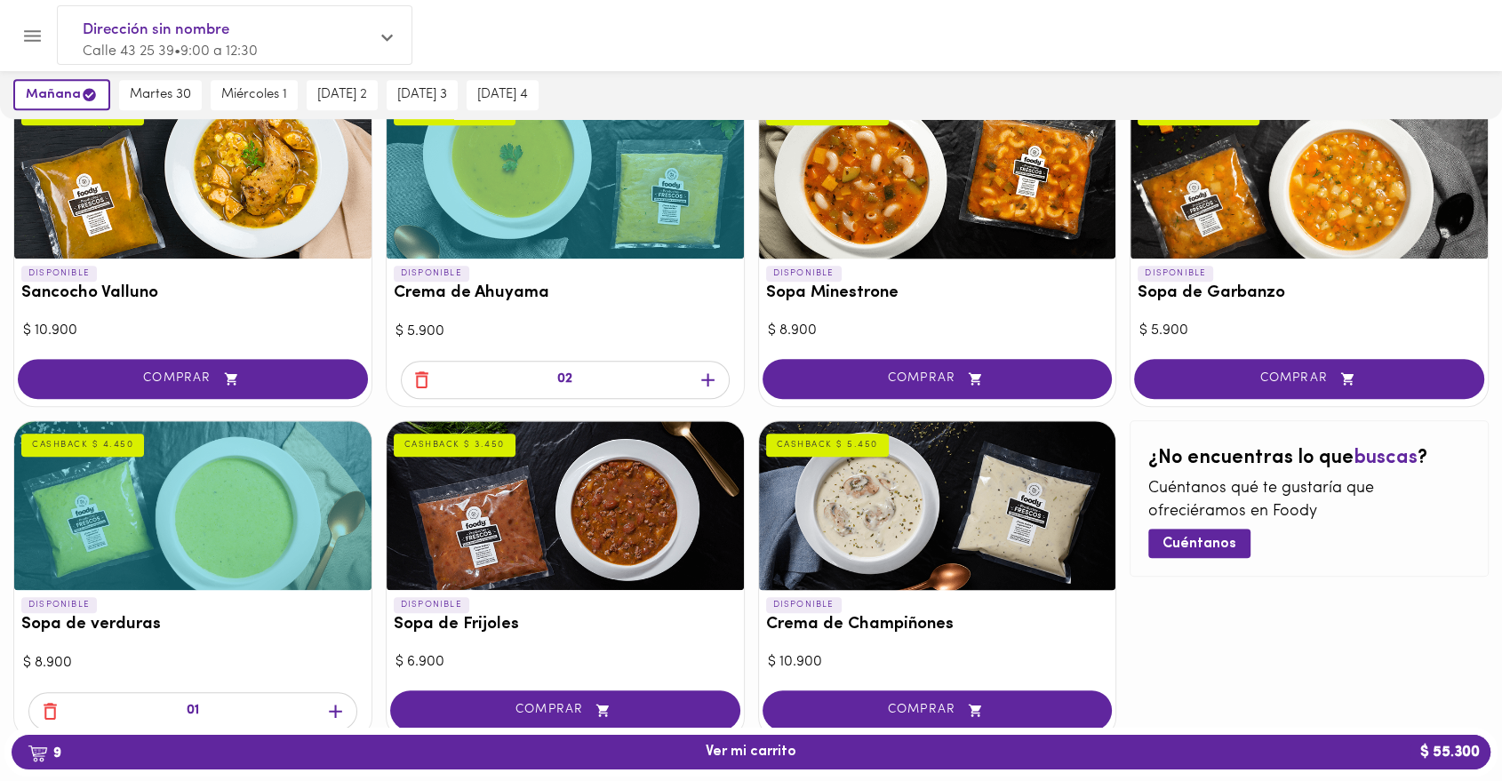
click at [324, 715] on icon "button" at bounding box center [335, 711] width 22 height 22
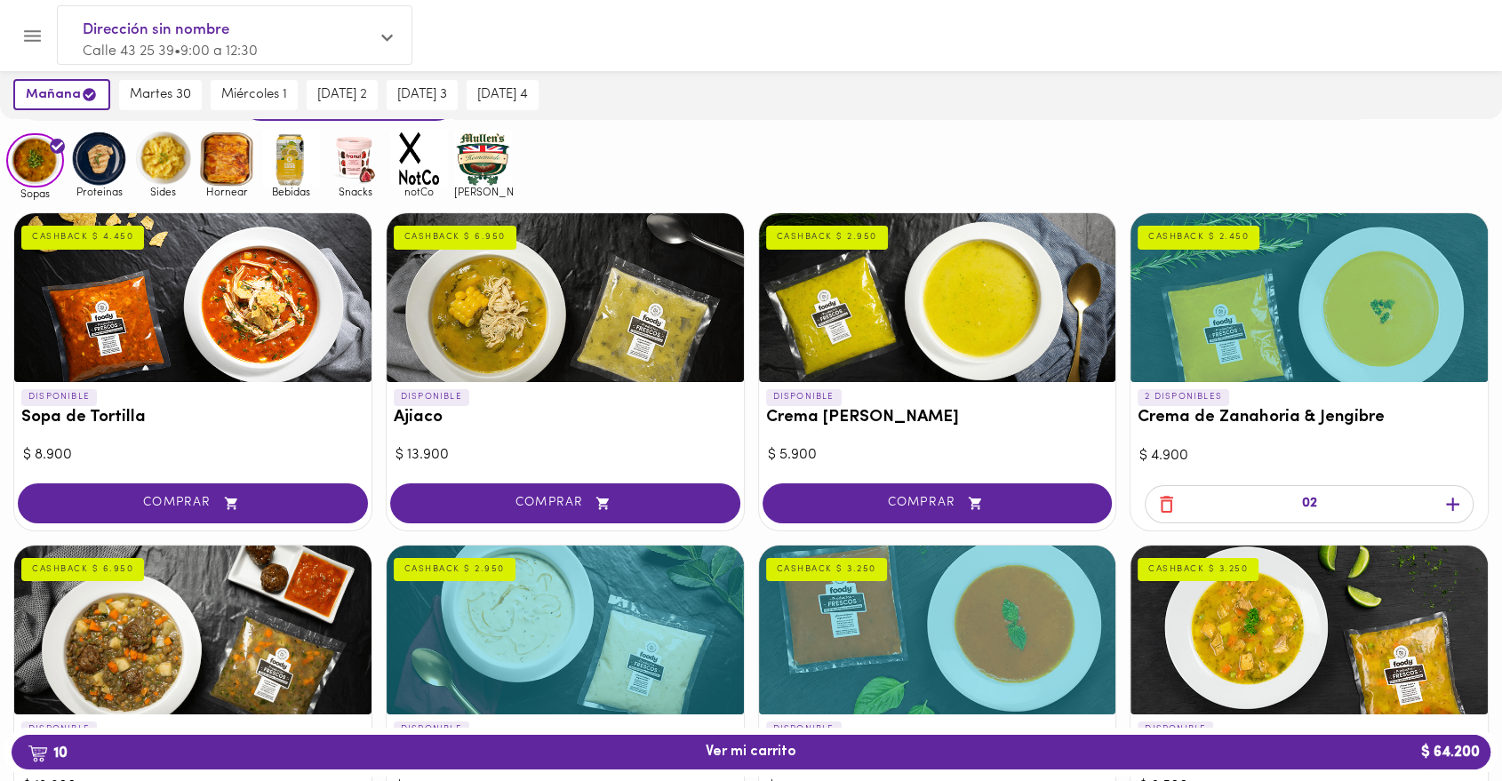
scroll to position [100, 0]
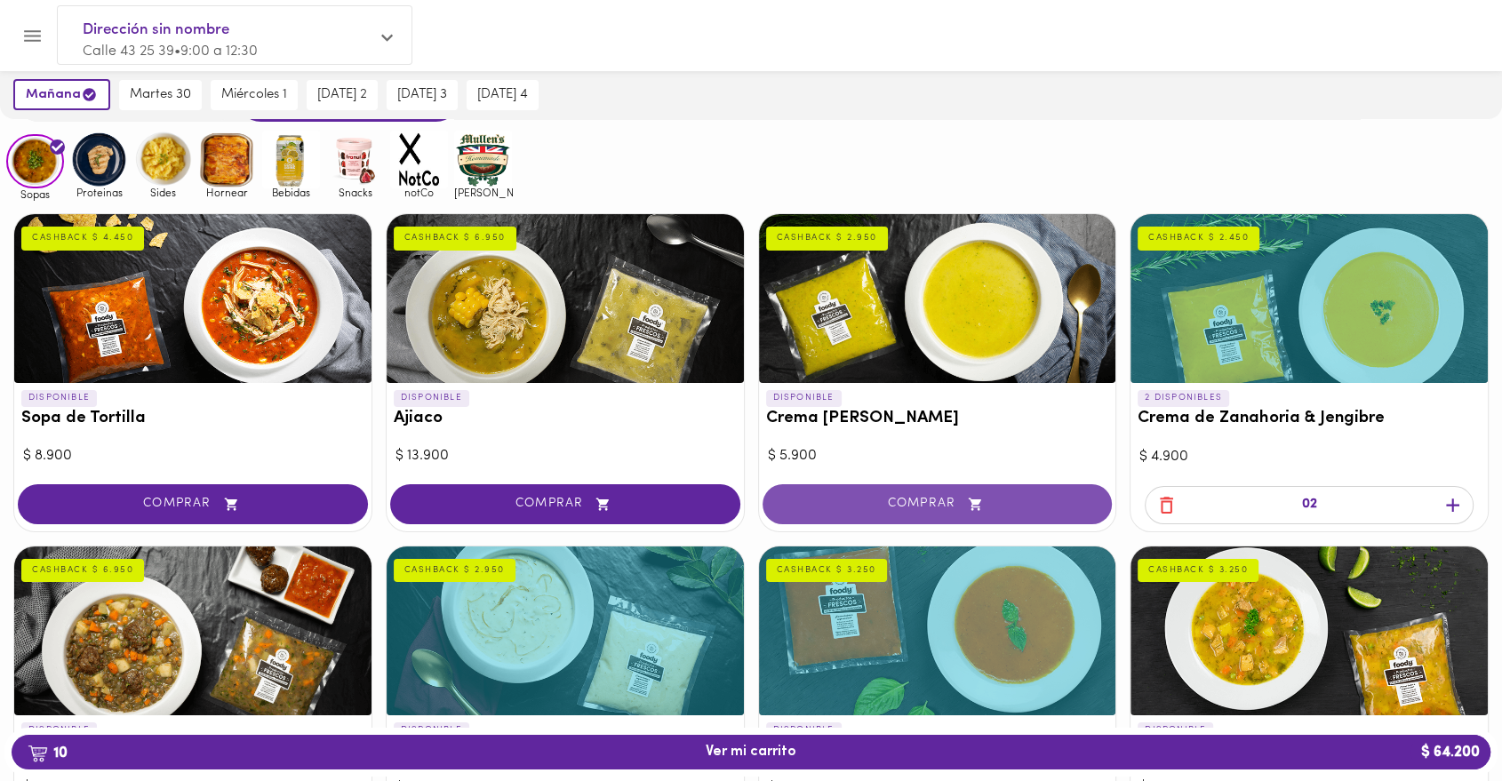
click at [903, 518] on button "COMPRAR" at bounding box center [937, 504] width 350 height 40
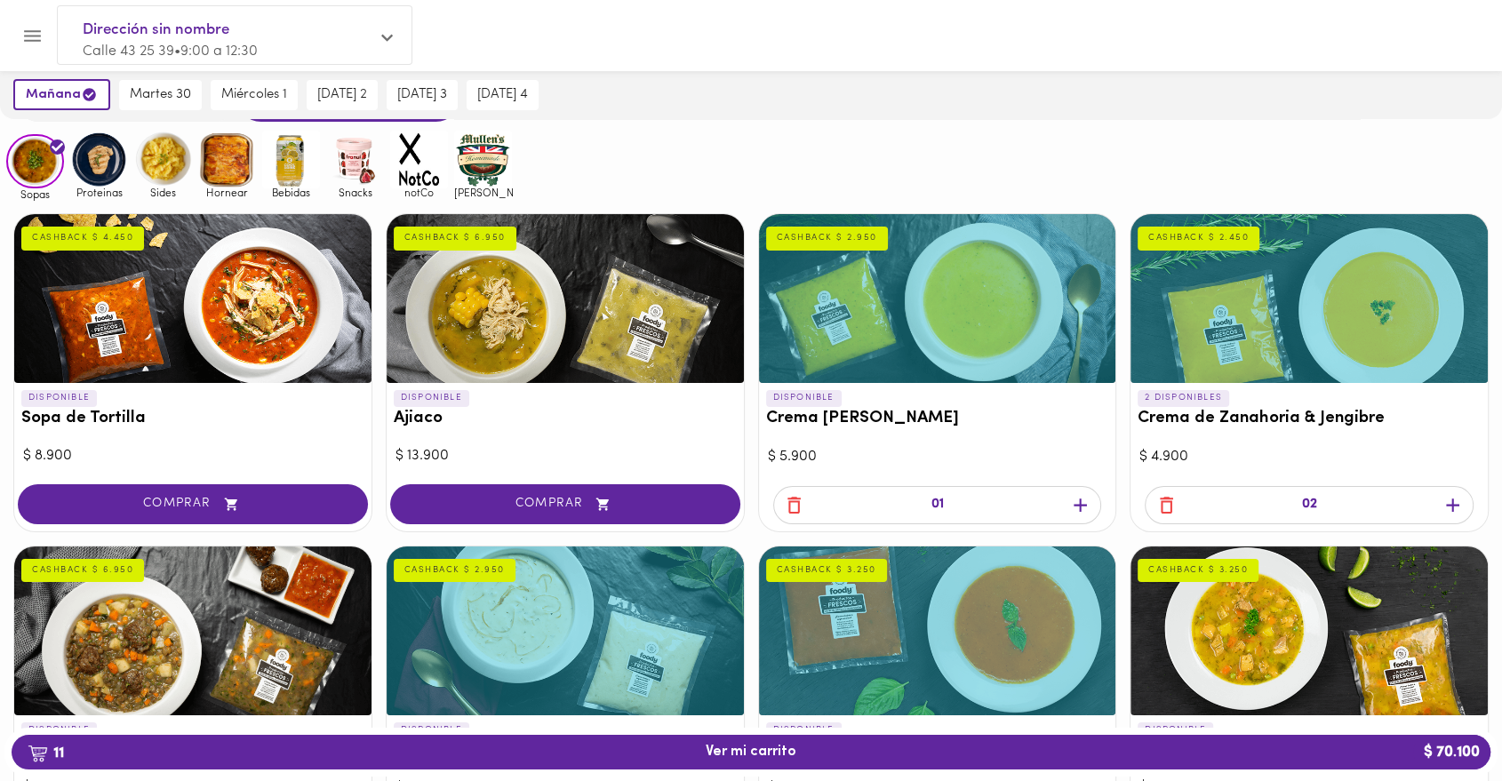
click at [737, 106] on div "[DATE] [DATE] 30 [DATE] 1 [DATE] 2 [DATE] 3 [DATE] 4" at bounding box center [751, 94] width 1502 height 49
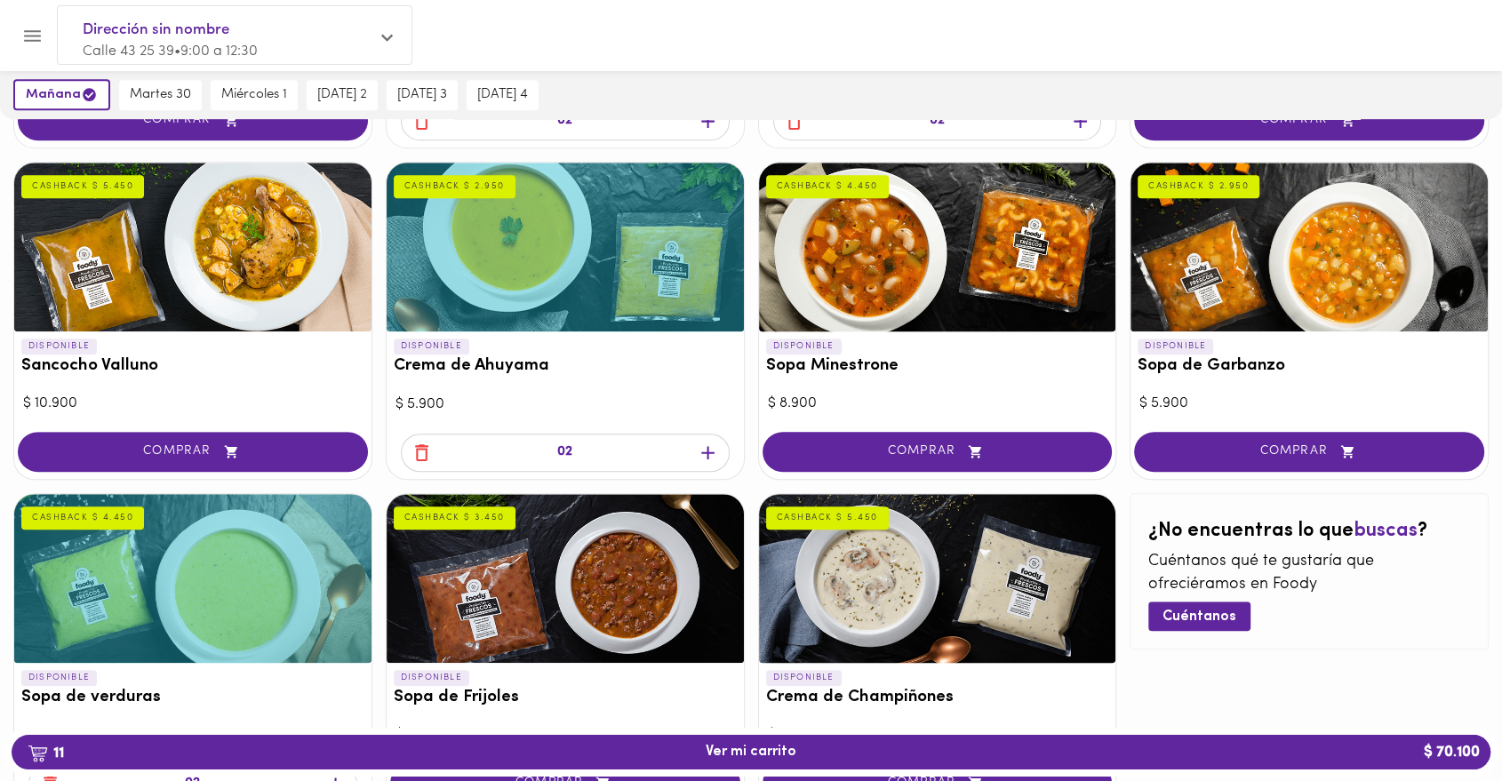
scroll to position [944, 0]
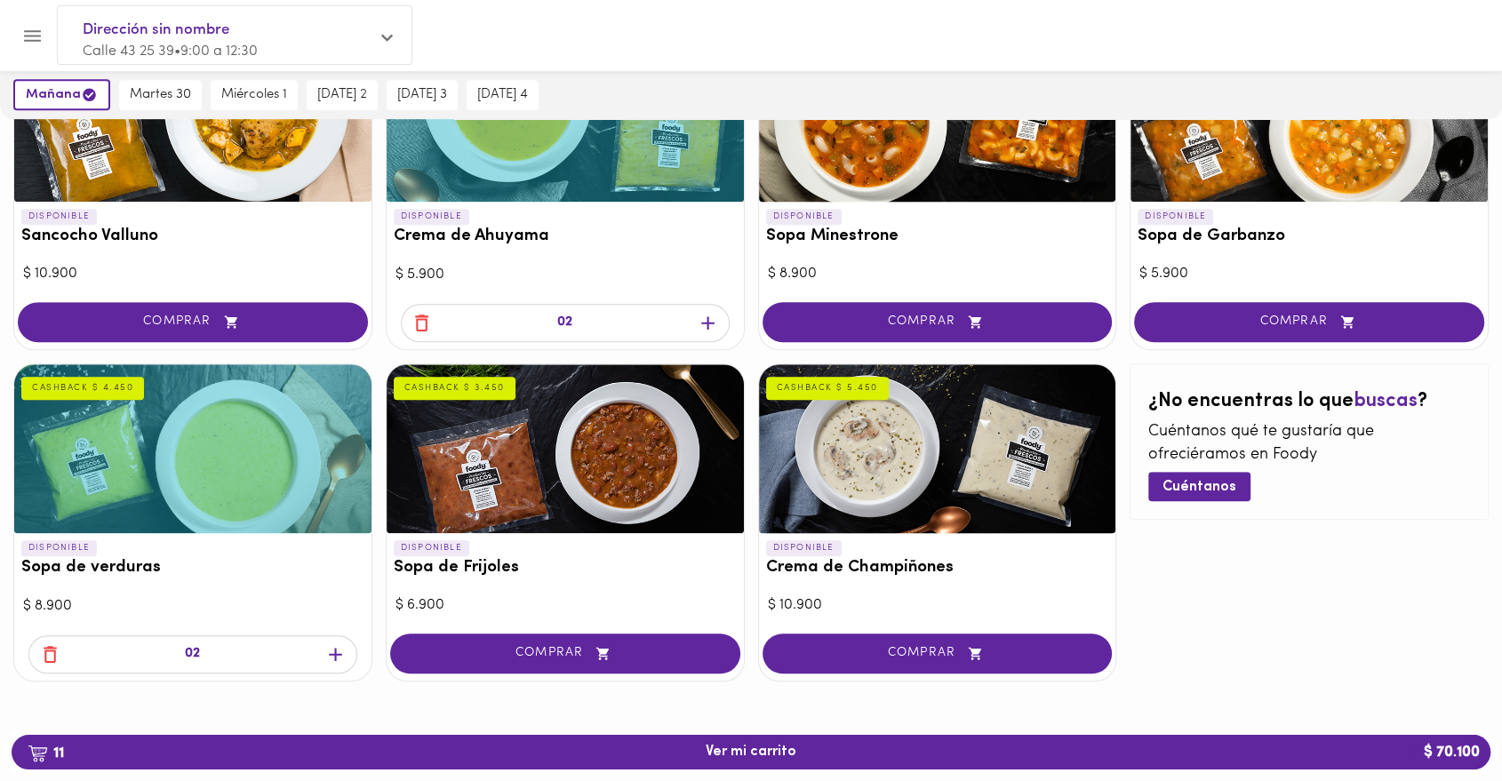
click at [1127, 681] on div "DISPONIBLE Sopa de Tortilla CASHBACK $ 4.450 $ 8.900 COMPRAR DISPONIBLE Ajiaco …" at bounding box center [751, 24] width 1502 height 1339
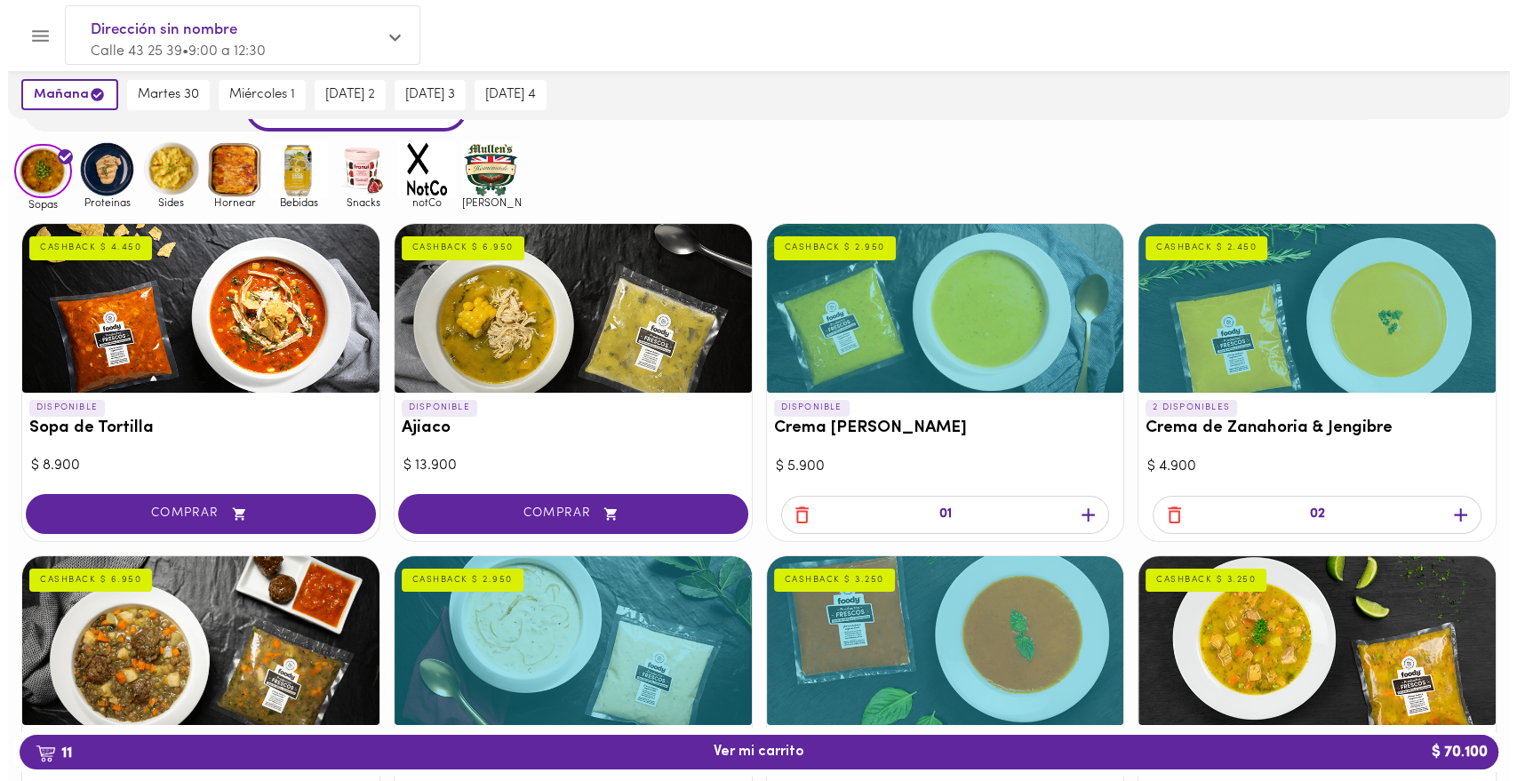
scroll to position [36, 0]
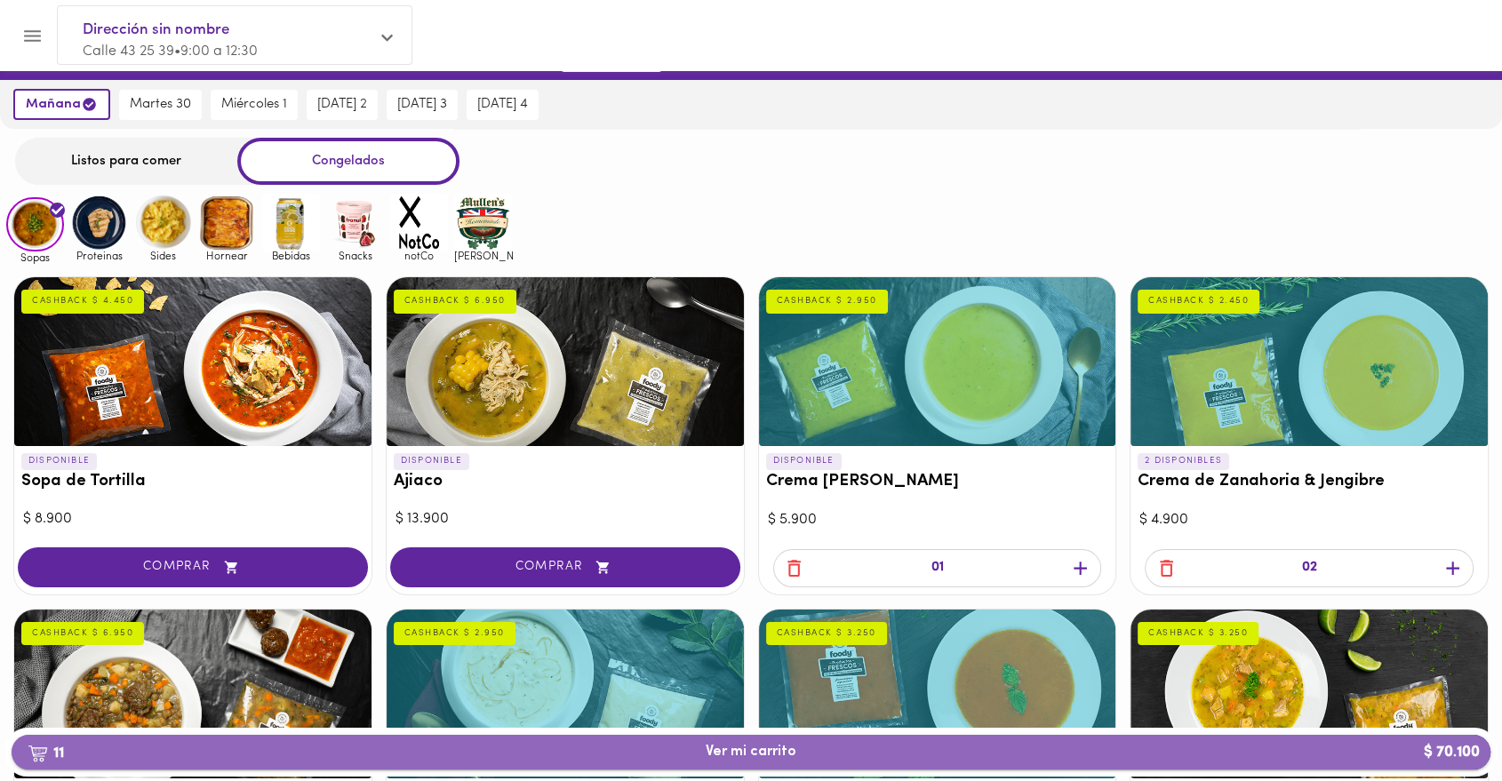
click at [857, 740] on button "11 Ver mi carrito $ 70.100" at bounding box center [751, 752] width 1478 height 35
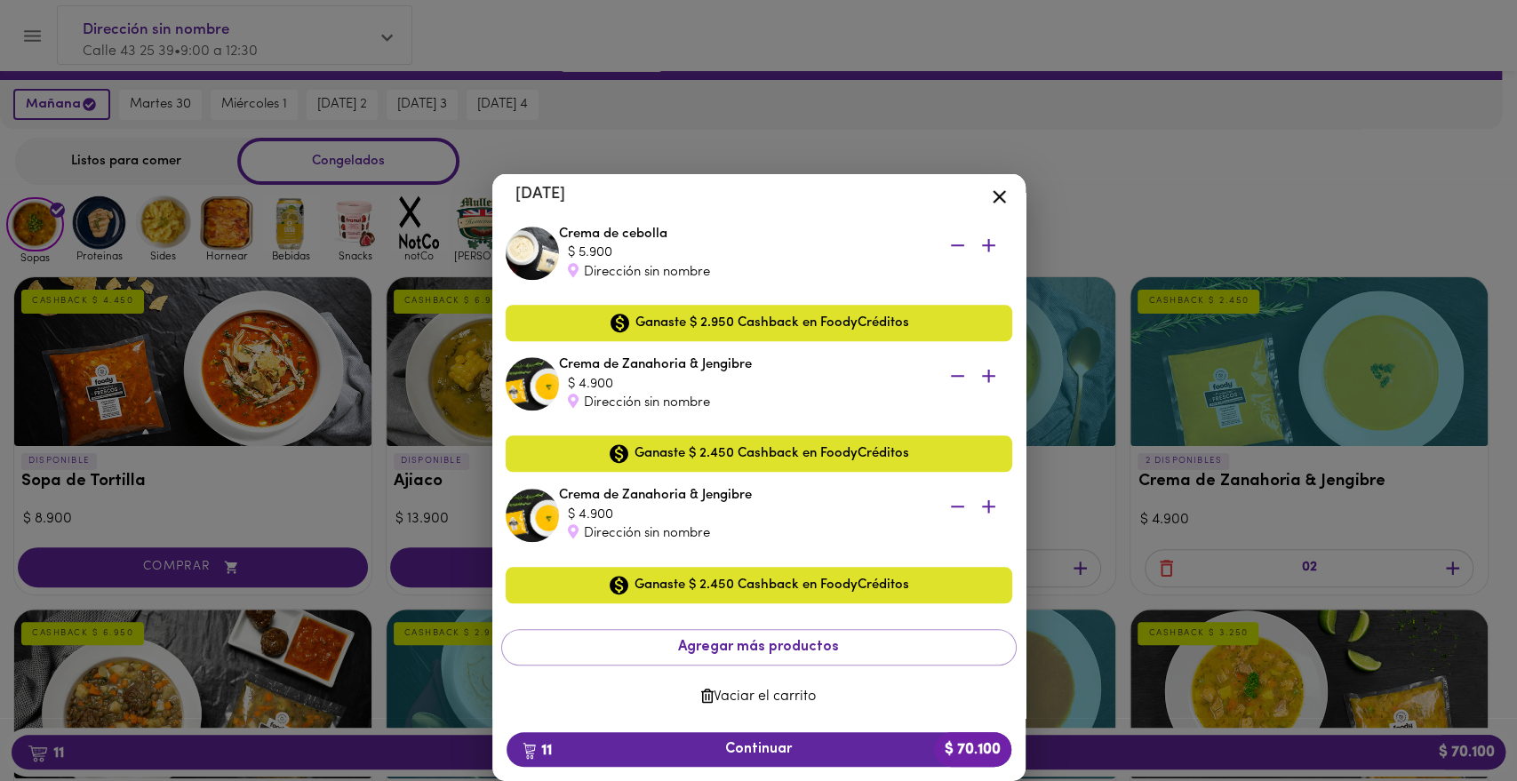
scroll to position [1116, 0]
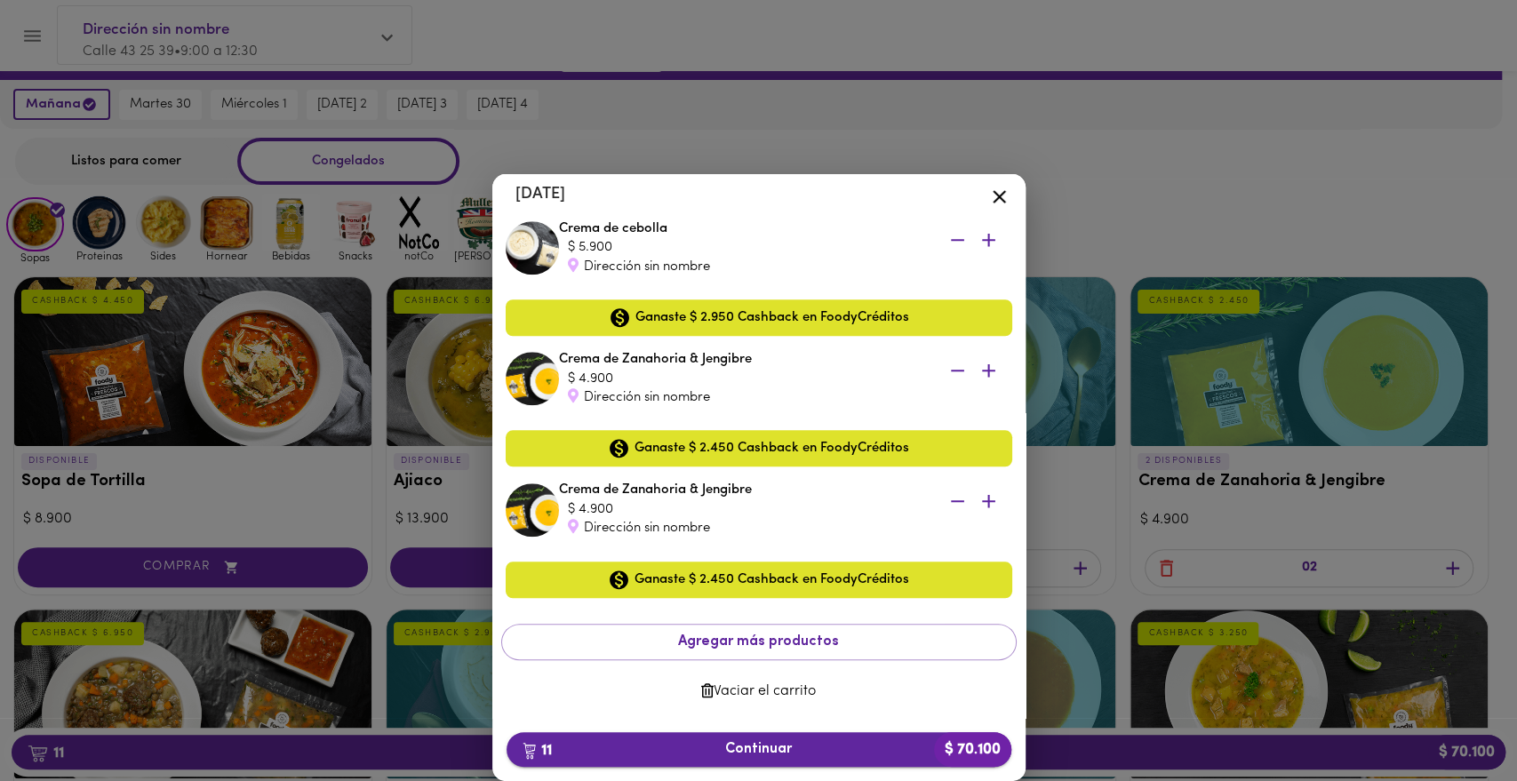
click at [701, 757] on span "11 Continuar $ 70.100" at bounding box center [759, 749] width 476 height 17
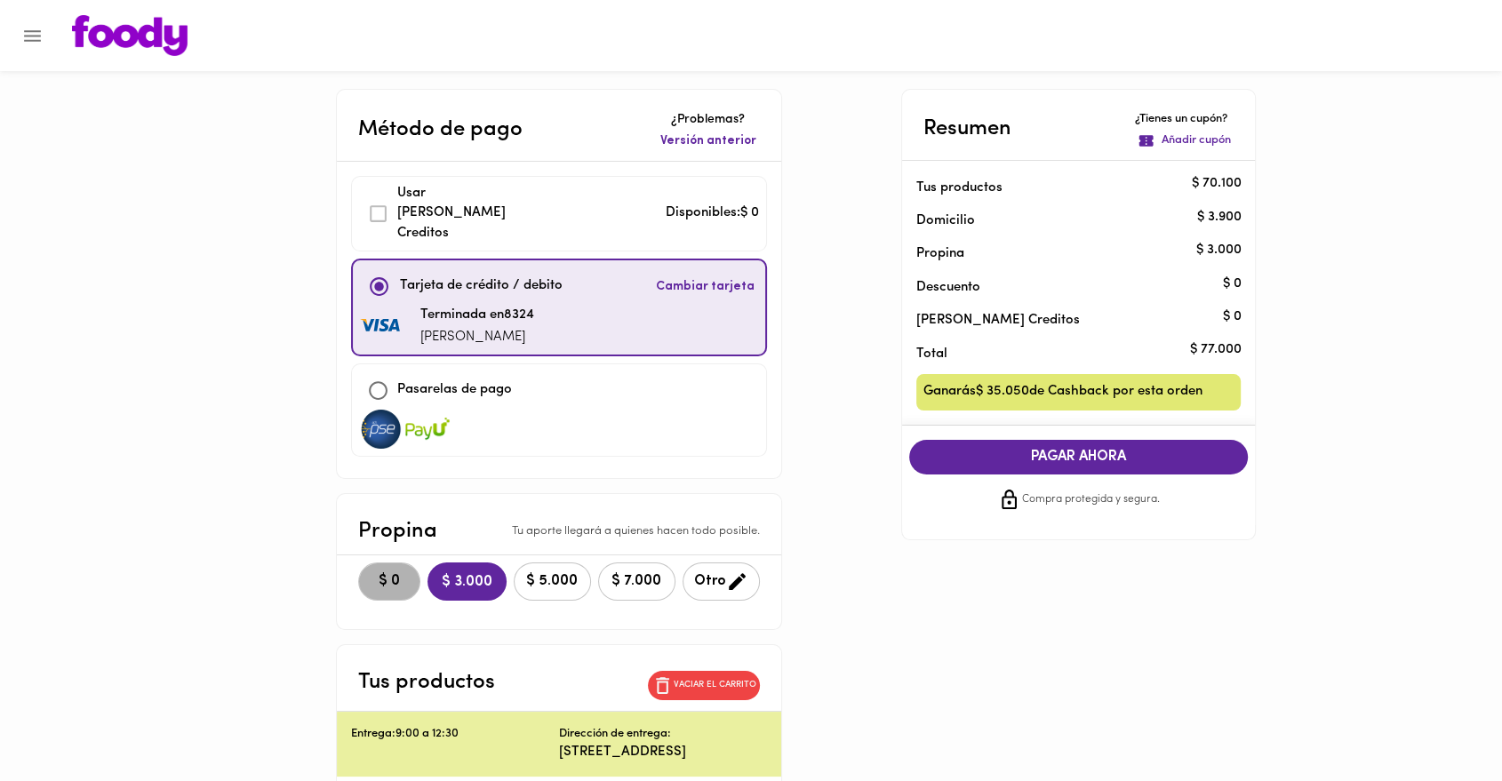
click at [386, 573] on span "$ 0" at bounding box center [389, 581] width 39 height 17
click at [1078, 466] on span "PAGAR AHORA" at bounding box center [1079, 457] width 304 height 17
